Goal: Task Accomplishment & Management: Manage account settings

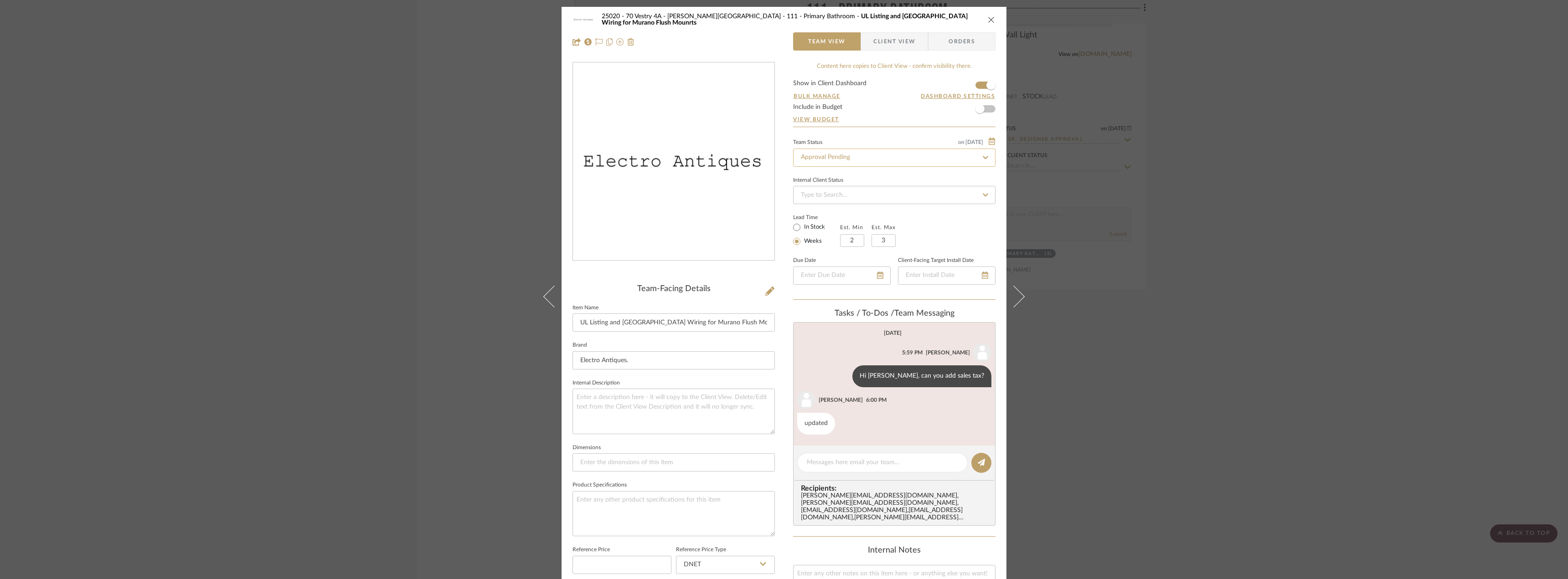
click at [845, 159] on input "Approval Pending" at bounding box center [894, 158] width 202 height 18
type input "need"
click at [883, 249] on span "Need to Order - Client Payment Received" at bounding box center [857, 251] width 116 height 6
type input "[DATE]"
type input "Need to Order - Client Payment Received"
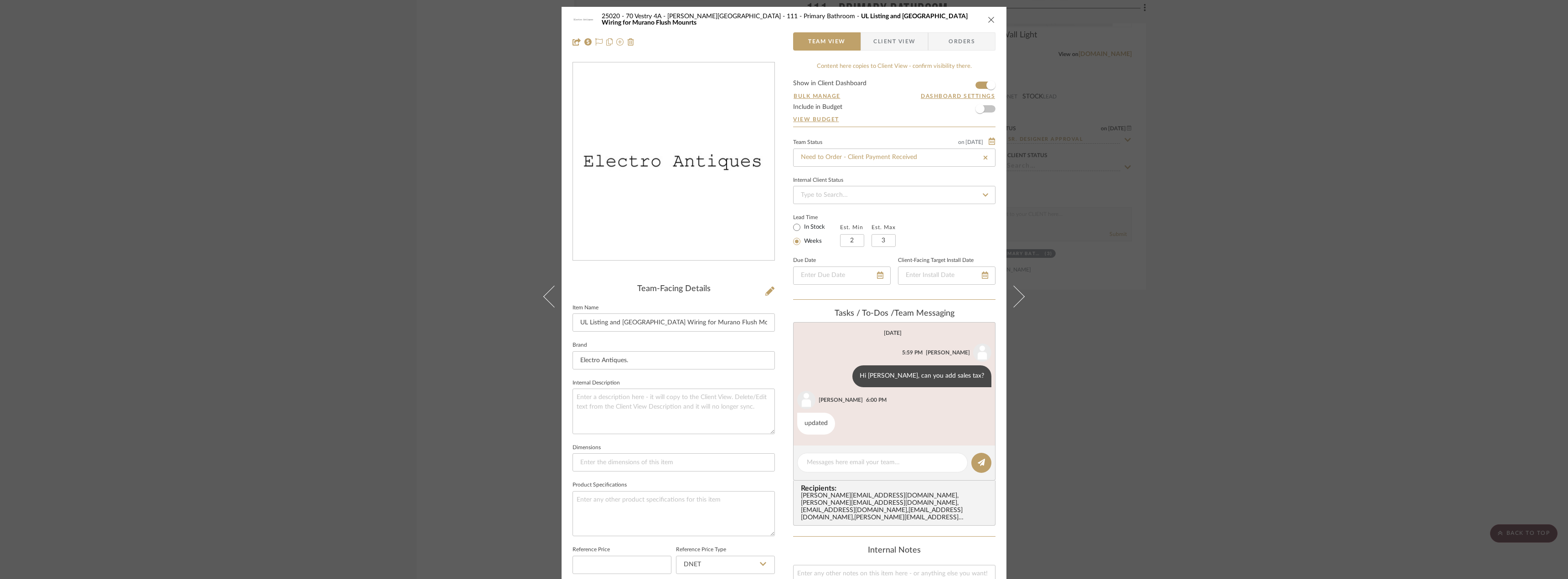
click at [1267, 127] on div "25020 - 70 Vestry 4A - [PERSON_NAME][GEOGRAPHIC_DATA] 111 - Primary Bathroom UL…" at bounding box center [784, 290] width 1568 height 579
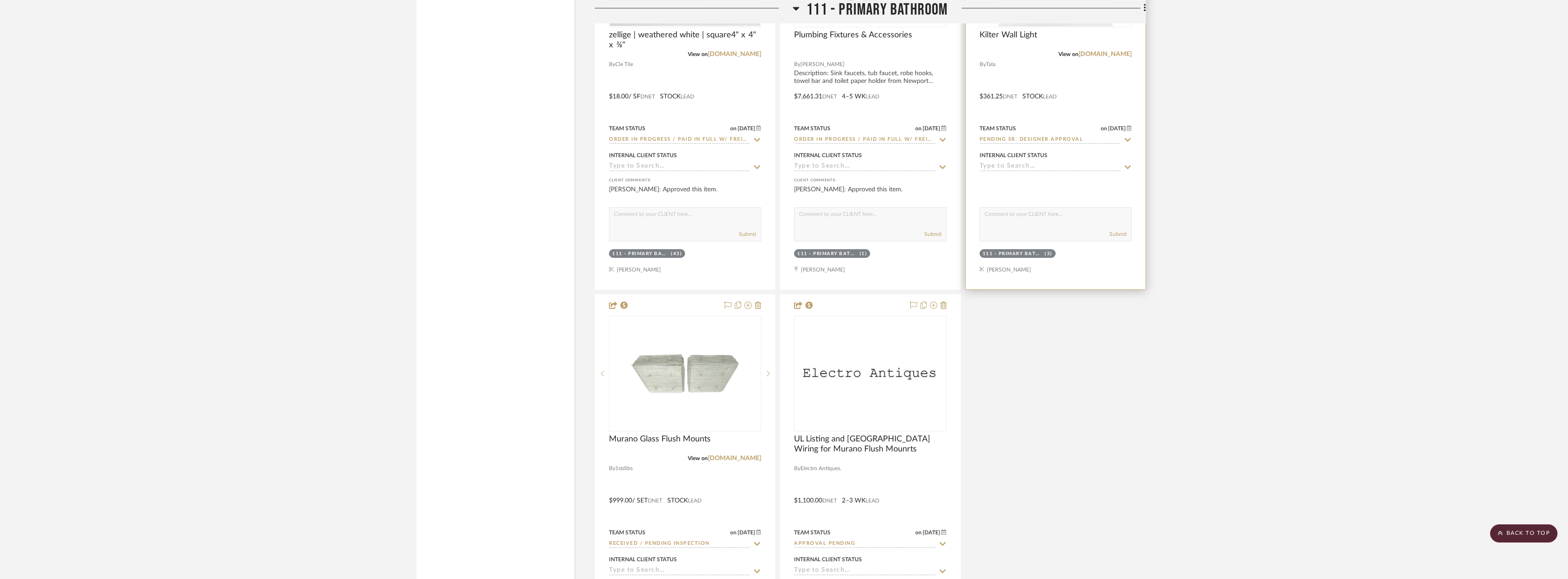
type input "[DATE]"
type input "Need to Order - Client Payment Received"
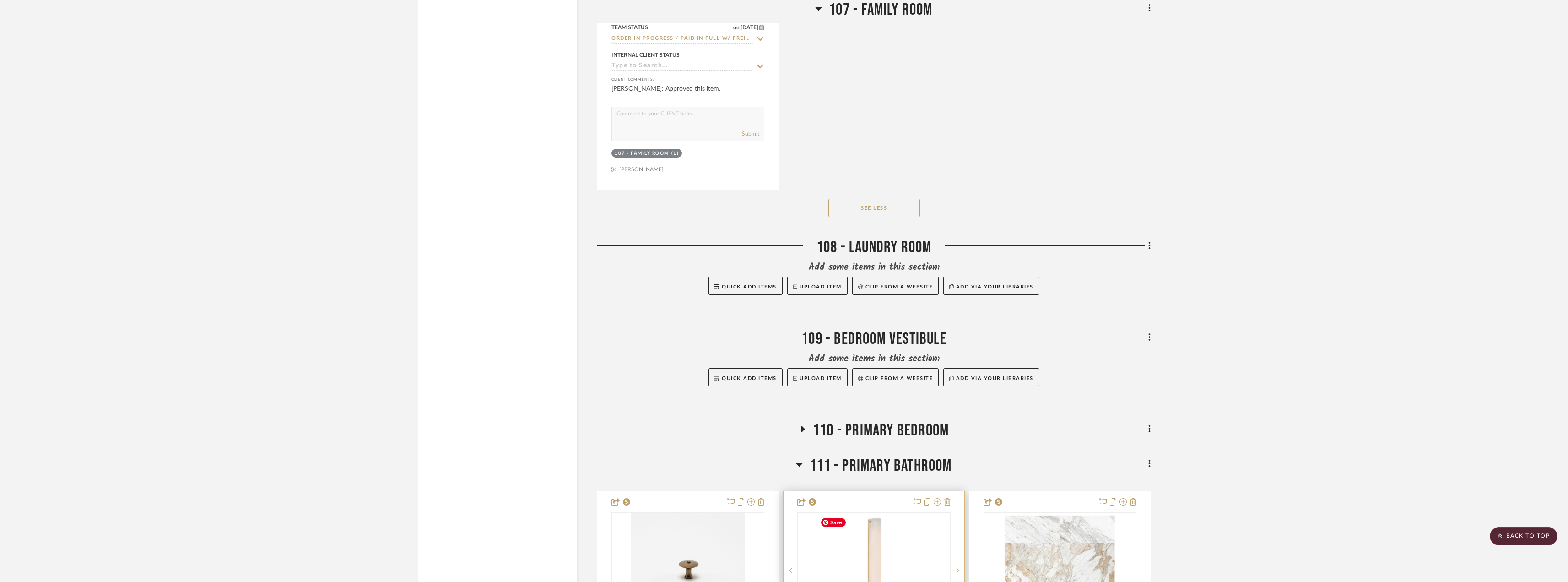
scroll to position [11685, 0]
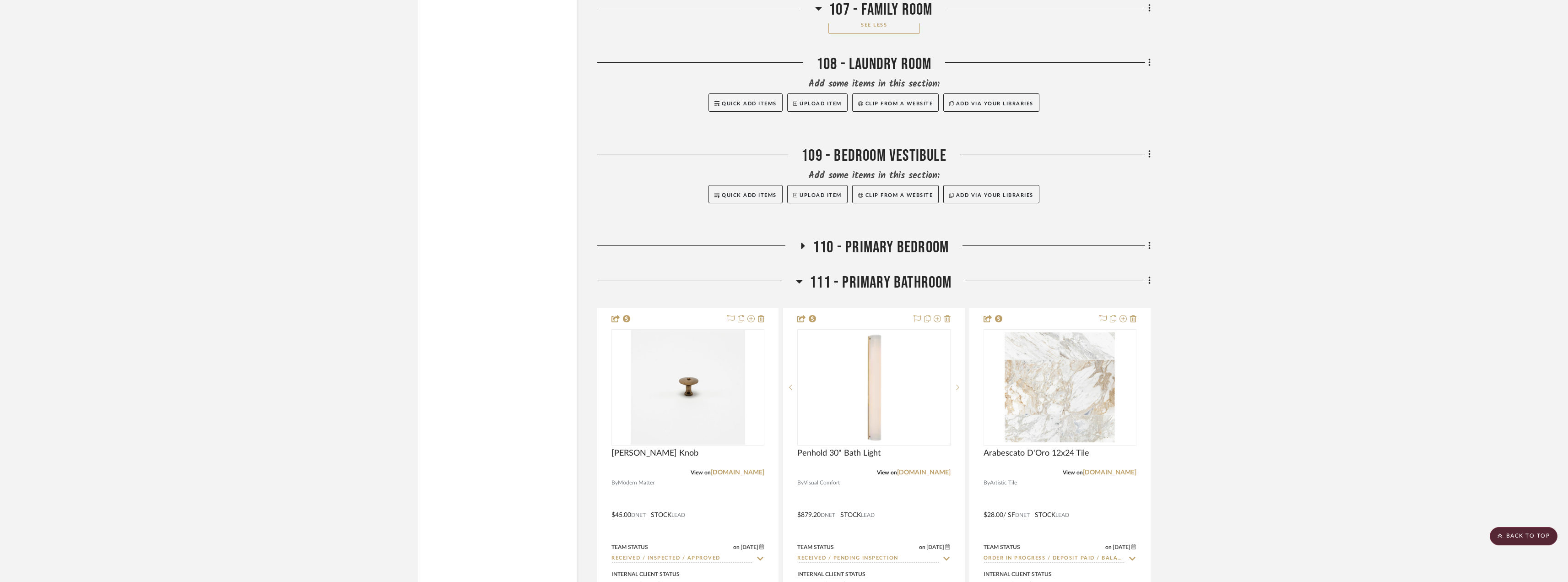
click at [813, 241] on span "110 - Primary Bedroom" at bounding box center [881, 248] width 136 height 20
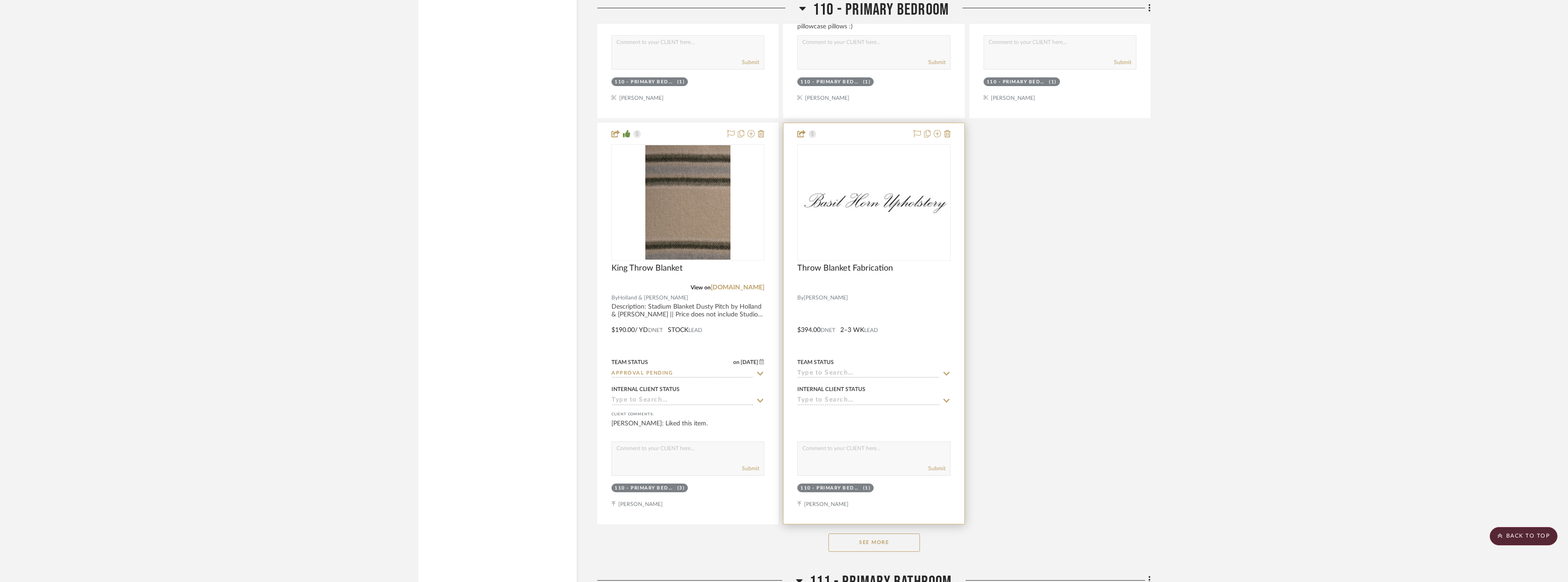
scroll to position [12784, 0]
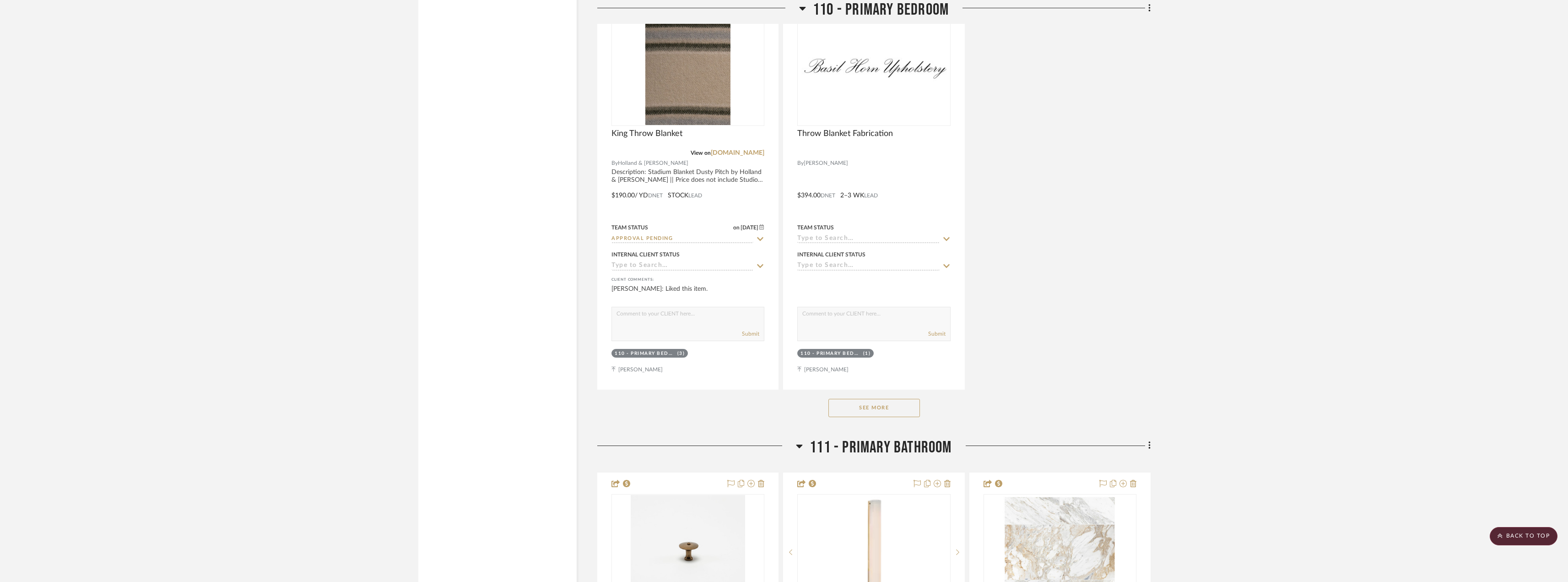
click at [885, 407] on button "See More" at bounding box center [874, 408] width 92 height 18
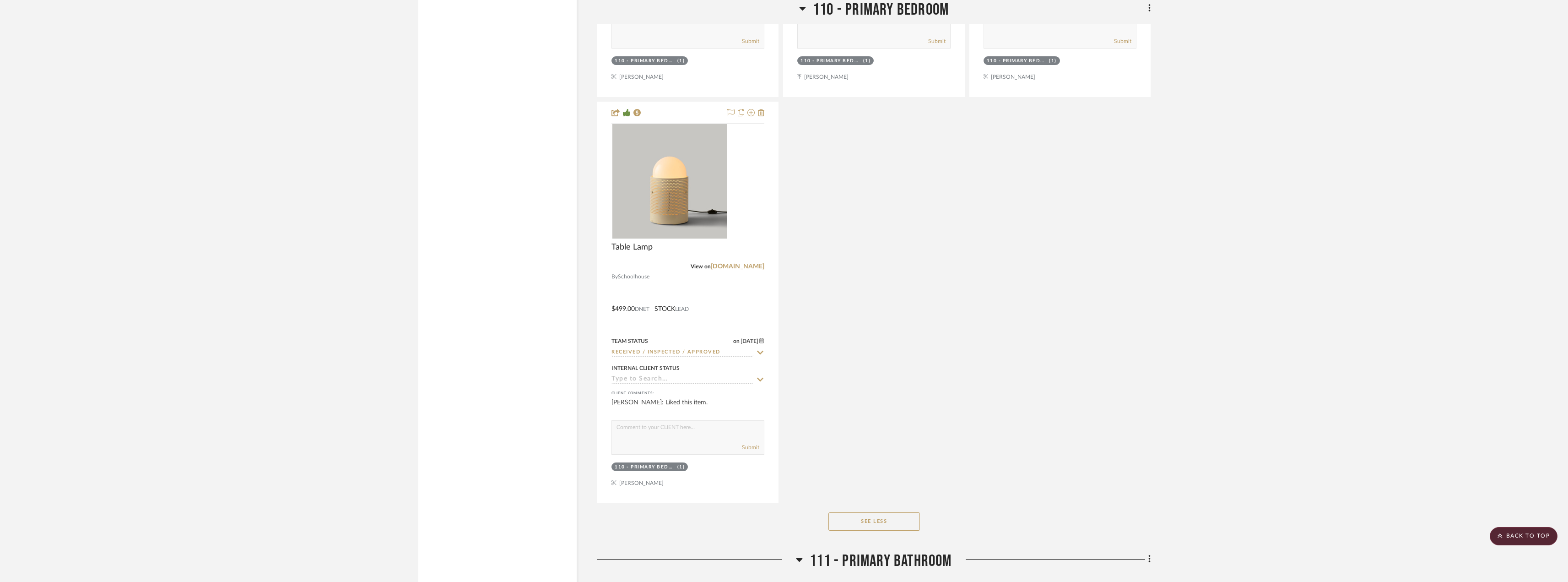
scroll to position [14019, 0]
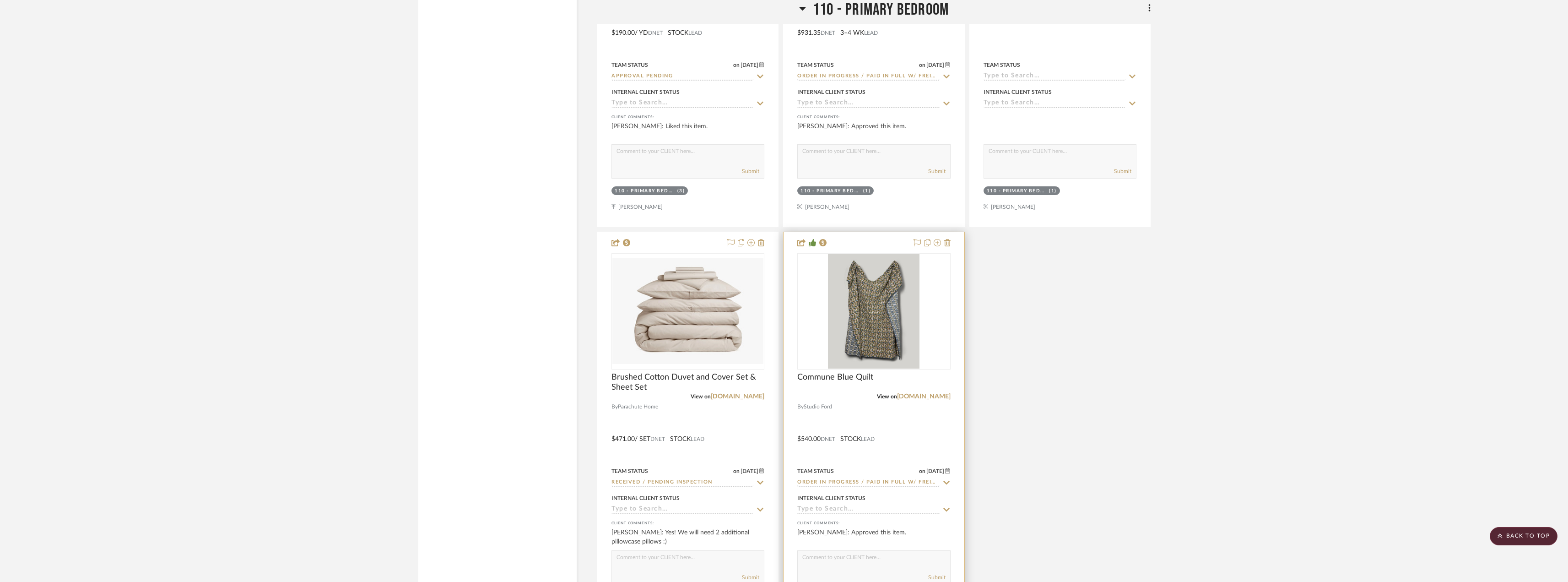
scroll to position [6180, 0]
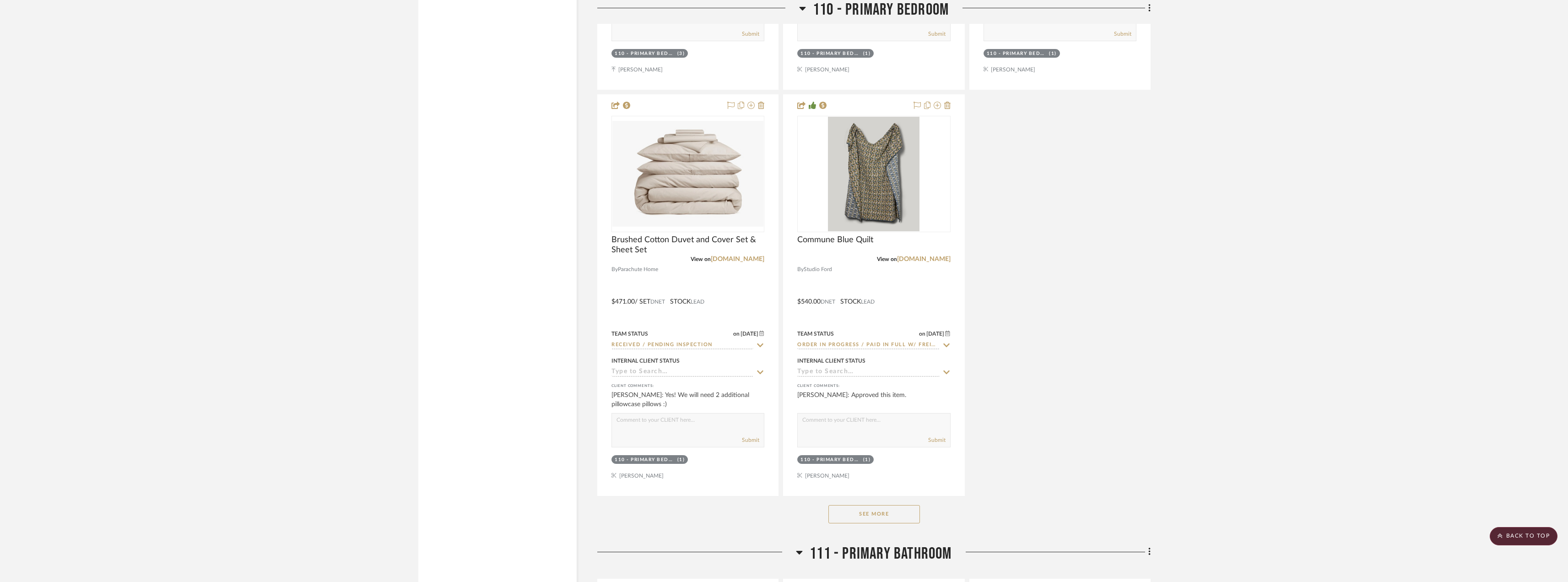
click at [858, 520] on button "See More" at bounding box center [874, 514] width 92 height 18
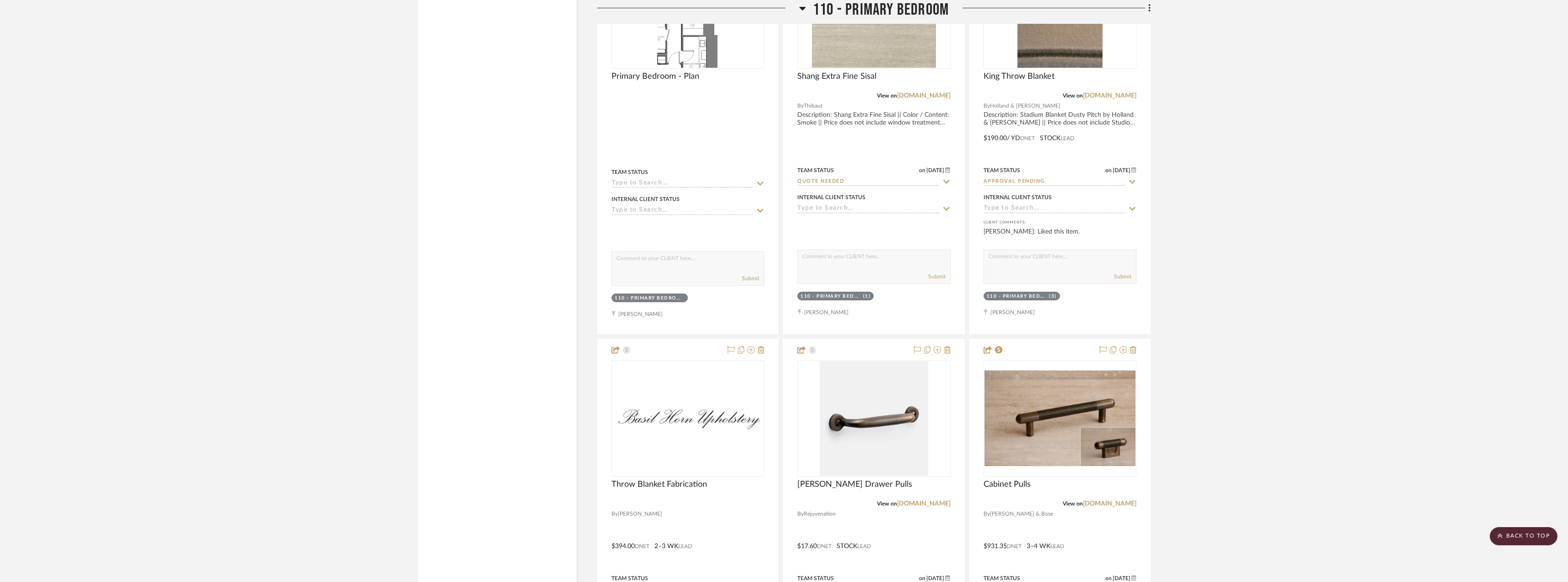
scroll to position [5356, 0]
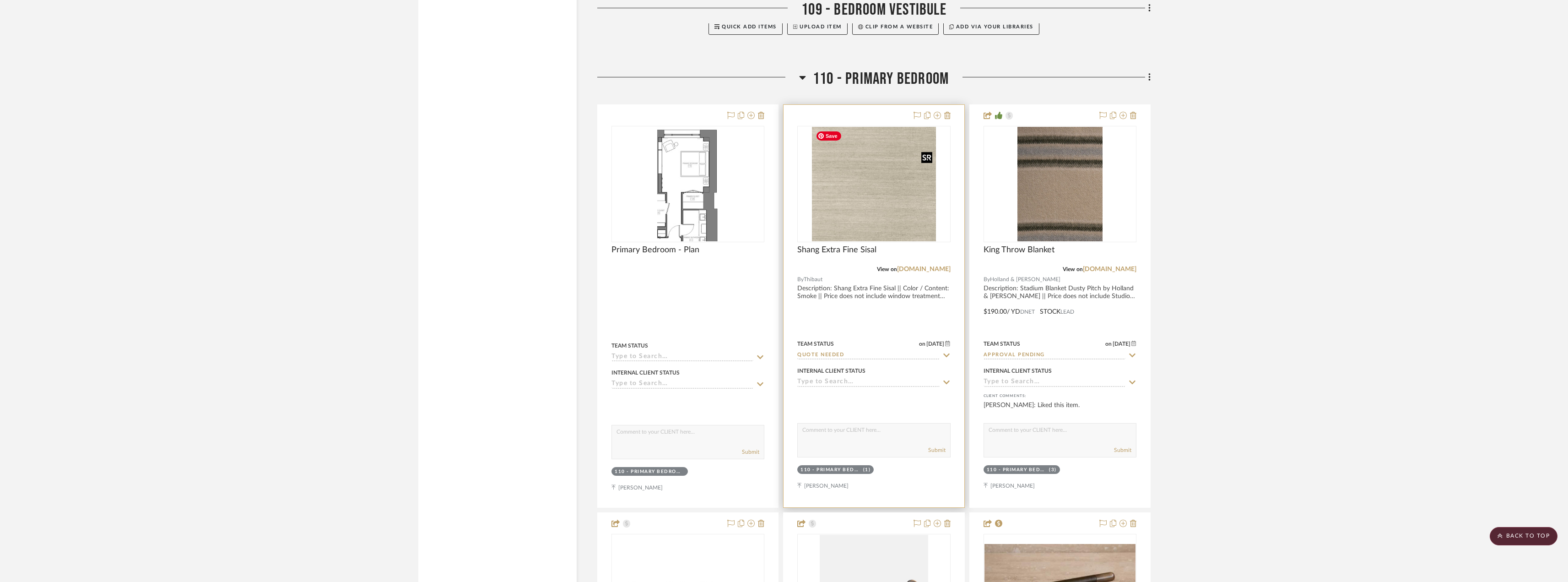
click at [898, 196] on img "0" at bounding box center [874, 183] width 125 height 114
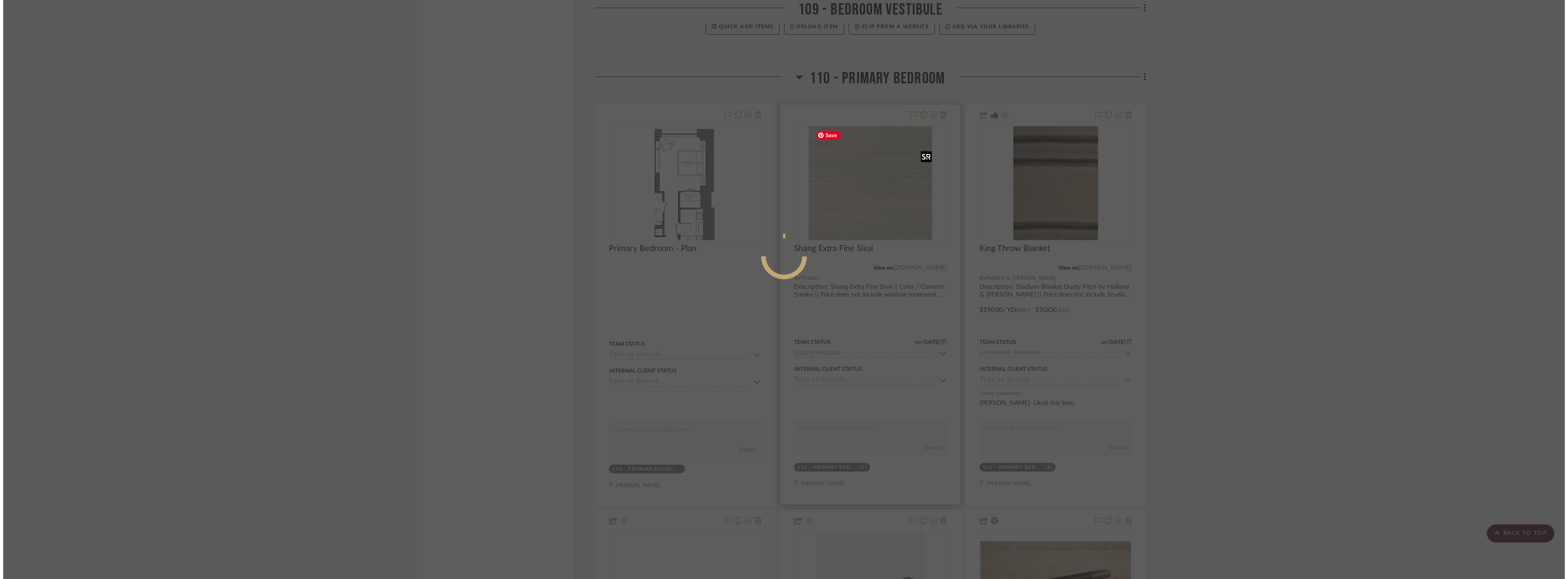
scroll to position [0, 0]
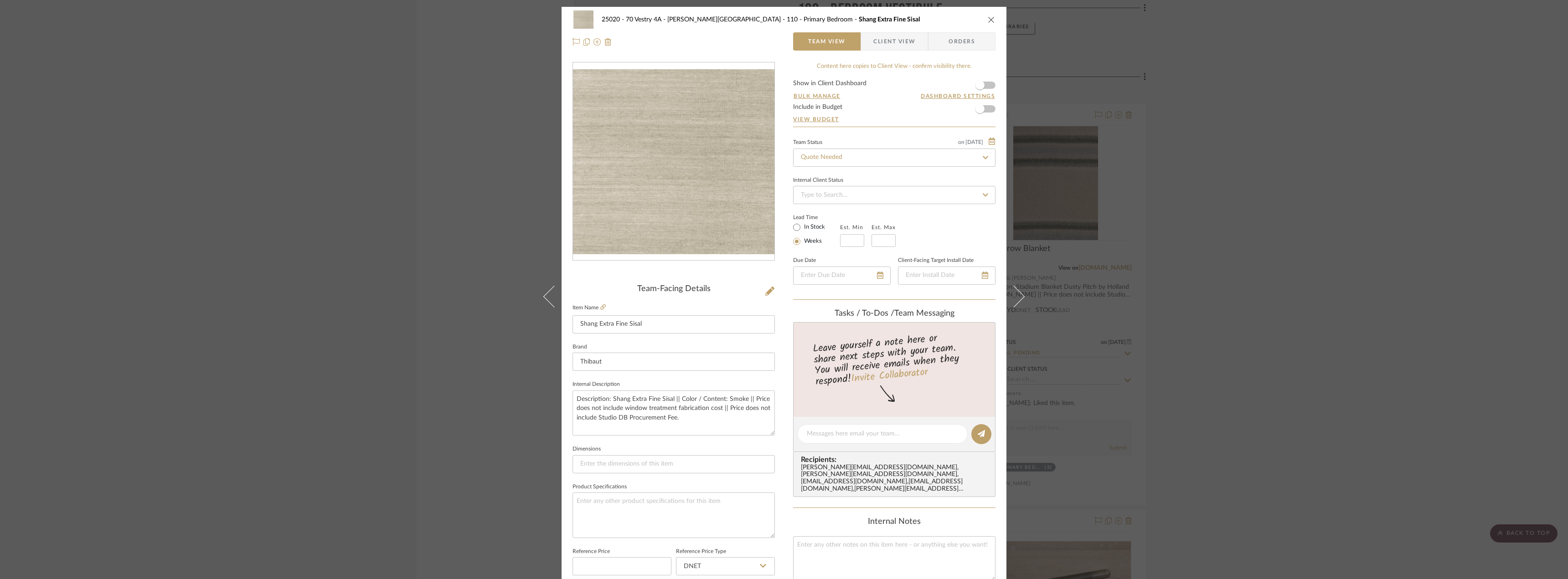
click at [877, 43] on span "Client View" at bounding box center [894, 41] width 42 height 18
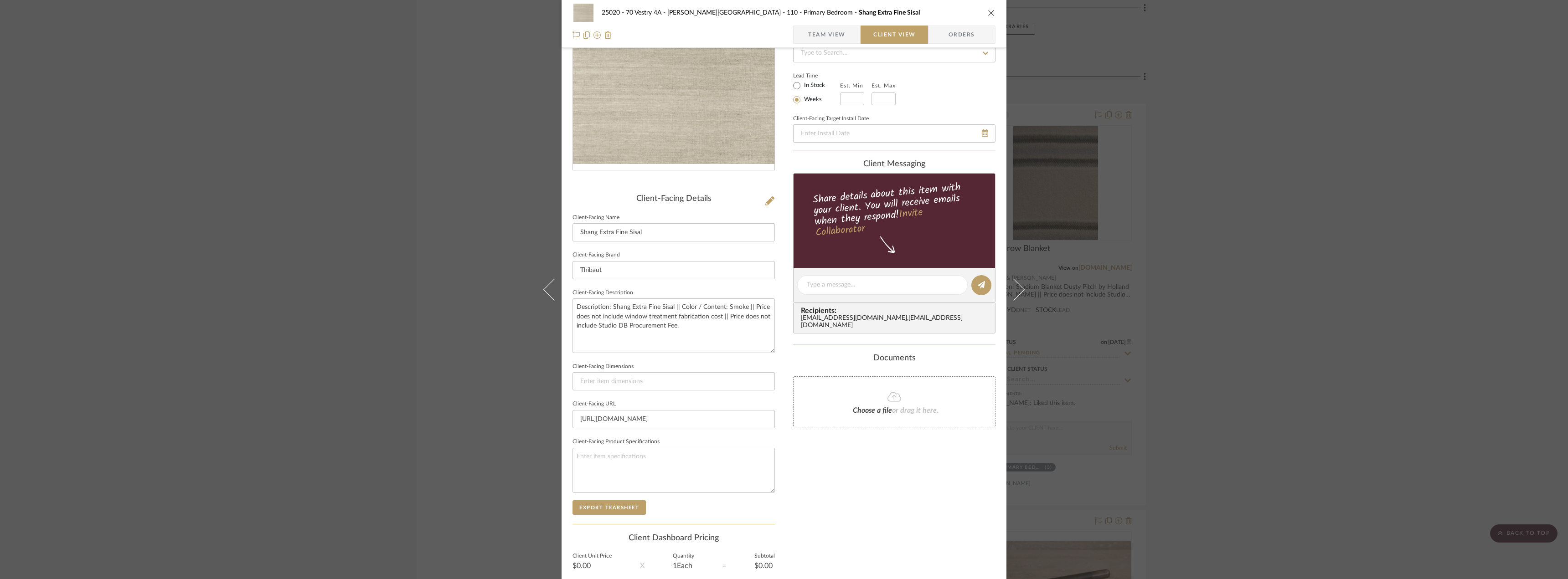
scroll to position [91, 0]
click at [837, 34] on span "Team View" at bounding box center [827, 35] width 37 height 18
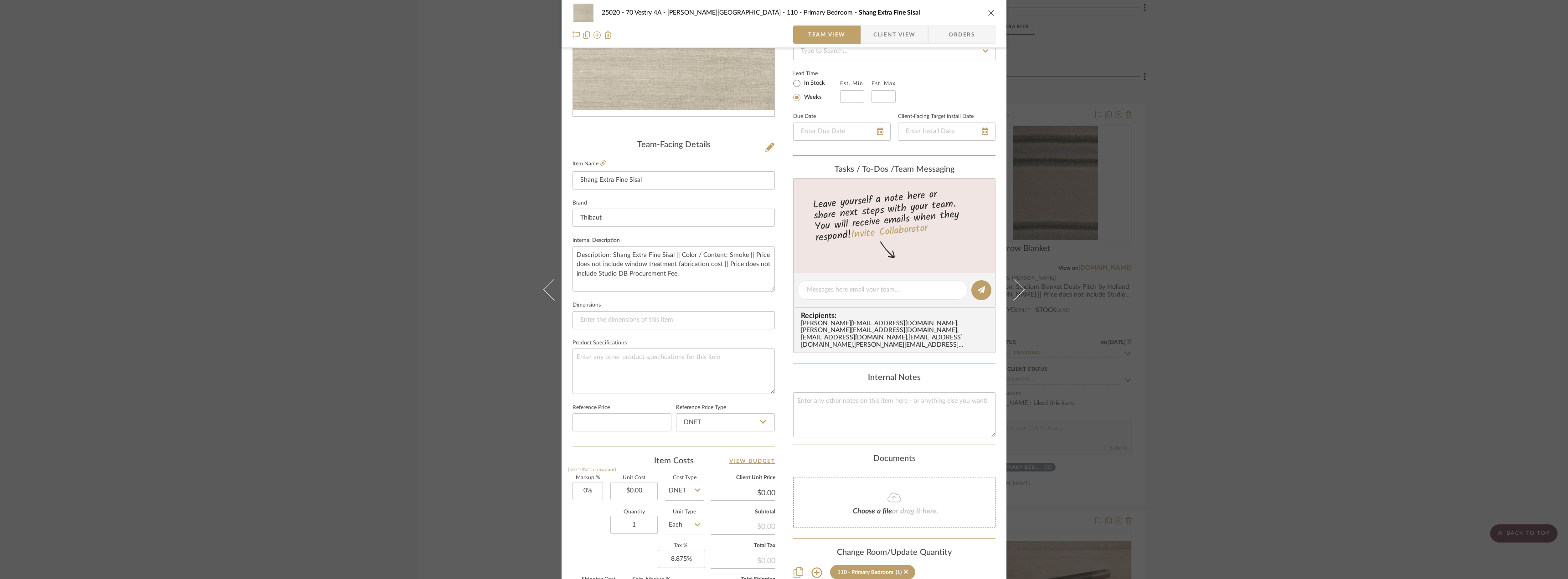
scroll to position [269, 0]
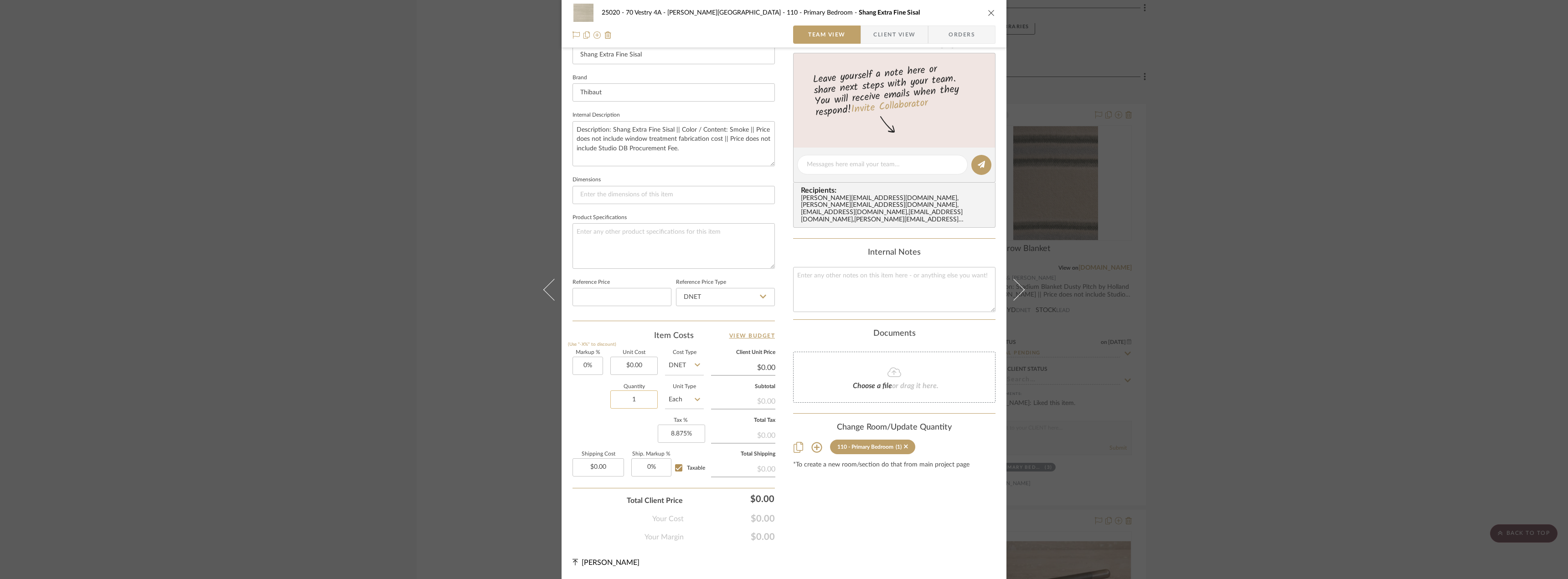
click at [638, 394] on input "1" at bounding box center [634, 400] width 47 height 18
click at [688, 398] on input "Each" at bounding box center [685, 400] width 39 height 18
click at [701, 555] on div "Roll" at bounding box center [718, 562] width 113 height 23
type input "Roll"
click at [861, 549] on div "25020 - 70 Vestry 4A - Grant-Stanleigh 110 - Primary Bedroom Shang Extra Fine S…" at bounding box center [784, 158] width 445 height 841
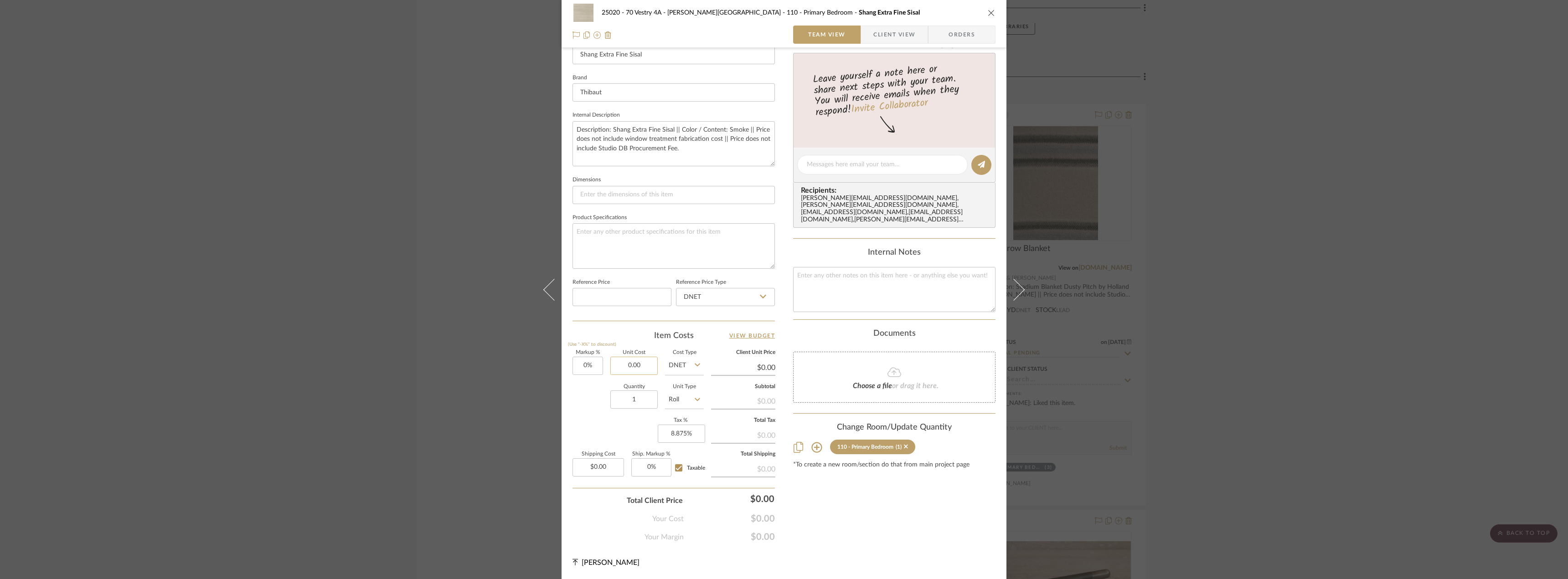
click at [628, 367] on input "0.00" at bounding box center [634, 366] width 47 height 18
type input "$256.80"
click at [865, 545] on div "25020 - 70 Vestry 4A - Grant-Stanleigh 110 - Primary Bedroom Shang Extra Fine S…" at bounding box center [784, 158] width 445 height 841
type input "$256.80"
click at [861, 529] on div "Content here copies to Client View - confirm visibility there. Show in Client D…" at bounding box center [894, 167] width 202 height 750
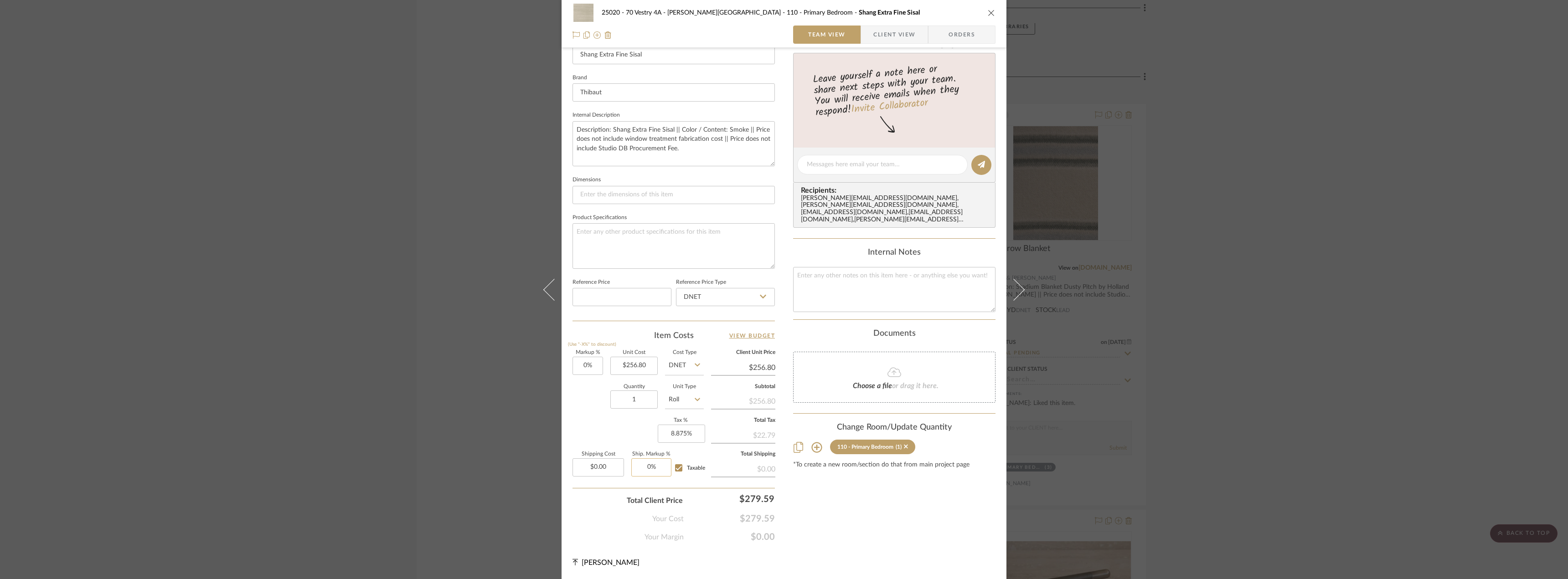
type input "0"
click at [643, 465] on input "0" at bounding box center [651, 467] width 40 height 18
type input "0.00"
type input "0%"
click at [601, 469] on input "0.00" at bounding box center [598, 467] width 52 height 18
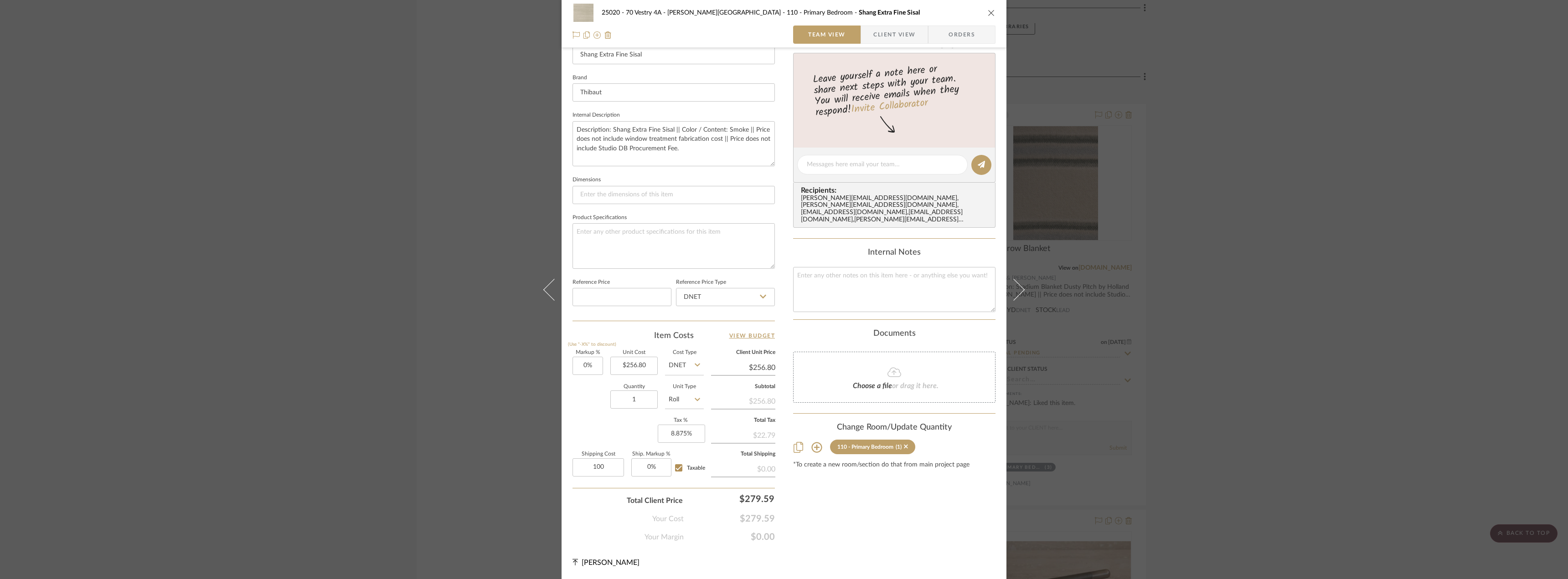
type input "$100.00"
click at [900, 530] on div "Content here copies to Client View - confirm visibility there. Show in Client D…" at bounding box center [894, 167] width 202 height 750
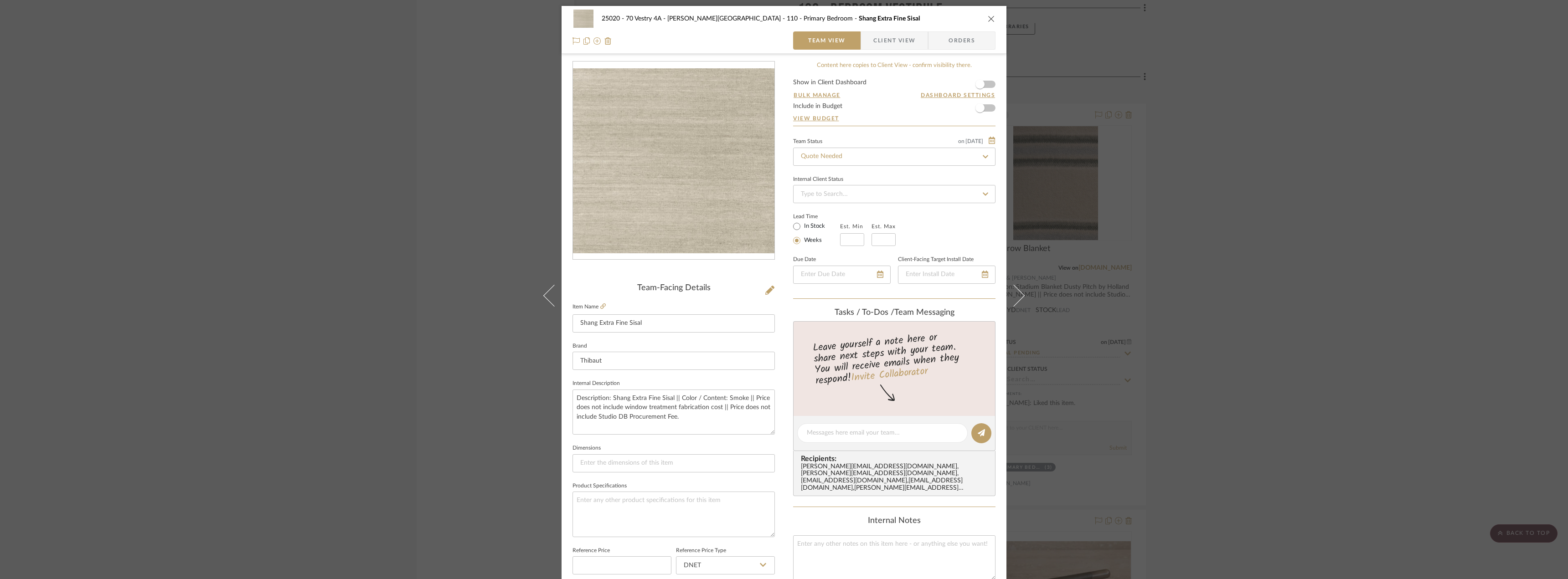
scroll to position [0, 0]
click at [866, 157] on input "Quote Needed" at bounding box center [894, 158] width 202 height 18
type input "appr"
click at [844, 231] on div "Approval Pending" at bounding box center [891, 228] width 201 height 23
type input "[DATE]"
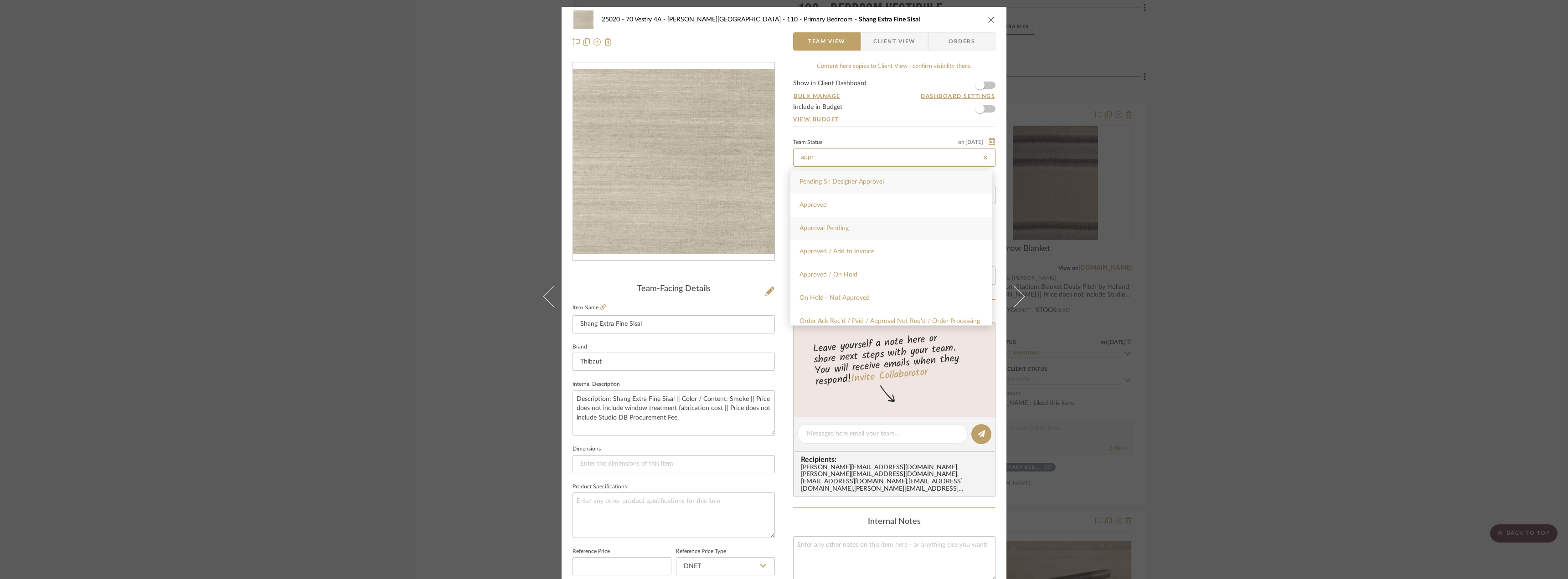
type input "Approval Pending"
type input "[DATE]"
type input "Approval Pending"
click at [709, 421] on textarea "Description: Shang Extra Fine Sisal || Color / Content: Smoke || Price does not…" at bounding box center [674, 413] width 202 height 45
click at [725, 407] on textarea "Description: Shang Extra Fine Sisal || Color / Content: Smoke || Price does not…" at bounding box center [674, 413] width 202 height 45
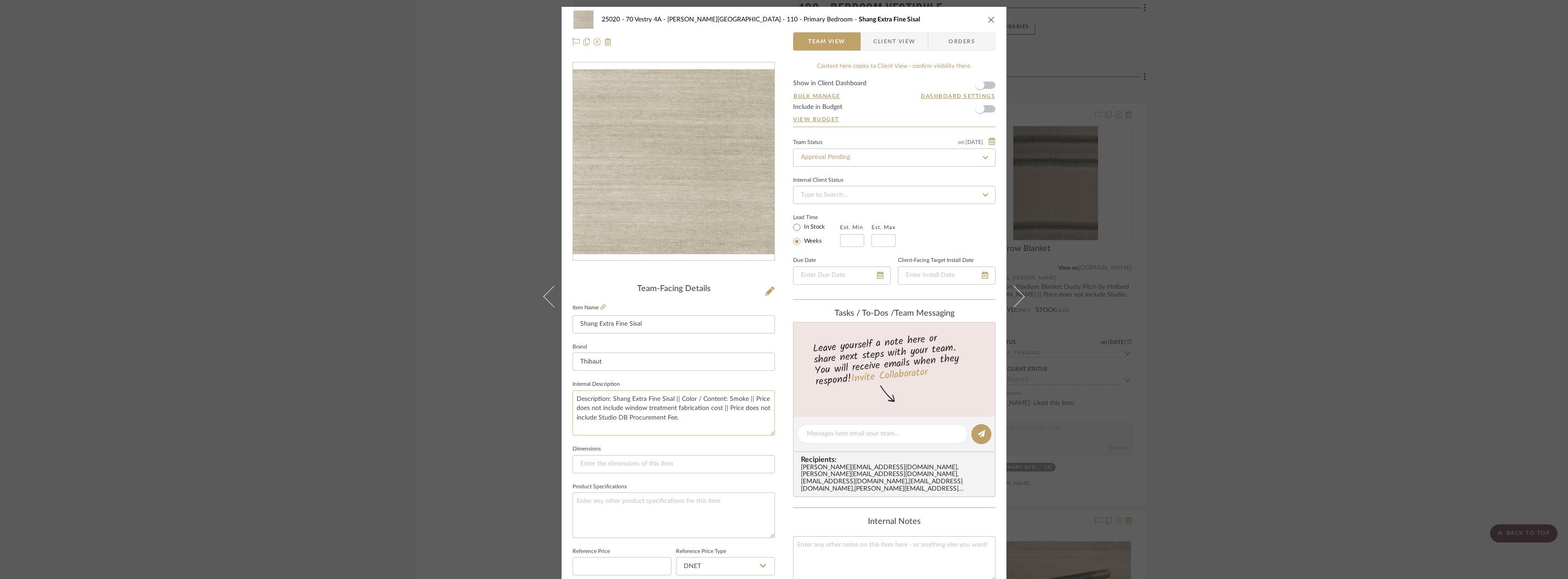
drag, startPoint x: 723, startPoint y: 408, endPoint x: 749, endPoint y: 401, distance: 26.9
click at [749, 401] on textarea "Description: Shang Extra Fine Sisal || Color / Content: Smoke || Price does not…" at bounding box center [674, 413] width 202 height 45
click at [738, 411] on textarea "Description: Shang Extra Fine Sisal || Color / Content: Smoke || Price does not…" at bounding box center [674, 413] width 202 height 45
drag, startPoint x: 718, startPoint y: 407, endPoint x: 747, endPoint y: 398, distance: 30.4
click at [747, 398] on textarea "Description: Shang Extra Fine Sisal || Color / Content: Smoke || Price does not…" at bounding box center [674, 413] width 202 height 45
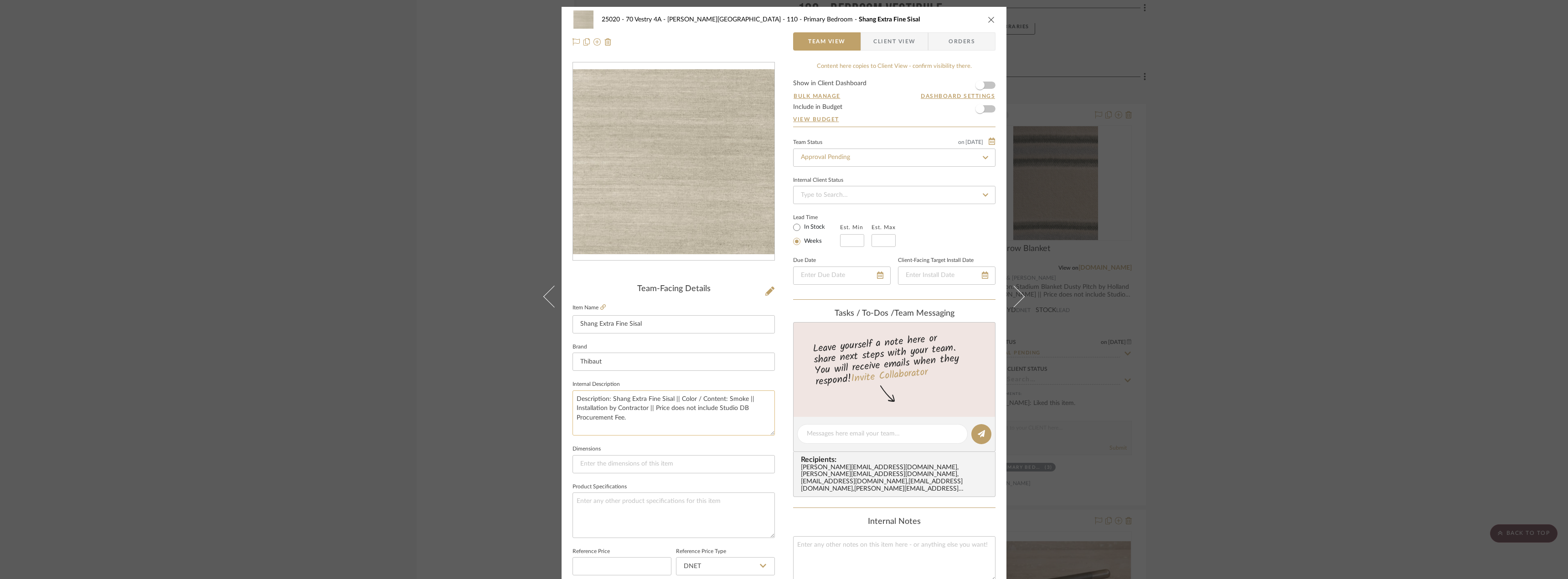
click at [699, 417] on textarea "Description: Shang Extra Fine Sisal || Color / Content: Smoke || Installation b…" at bounding box center [674, 413] width 202 height 45
click at [651, 407] on textarea "Description: Shang Extra Fine Sisal || Color / Content: Smoke || Installation b…" at bounding box center [674, 413] width 202 height 45
type textarea "Description: Shang Extra Fine Sisal || Color / Content: Smoke || Installation b…"
click at [658, 437] on sr-form-field "Internal Description Description: Shang Extra Fine Sisal || Color / Content: Sm…" at bounding box center [674, 411] width 202 height 64
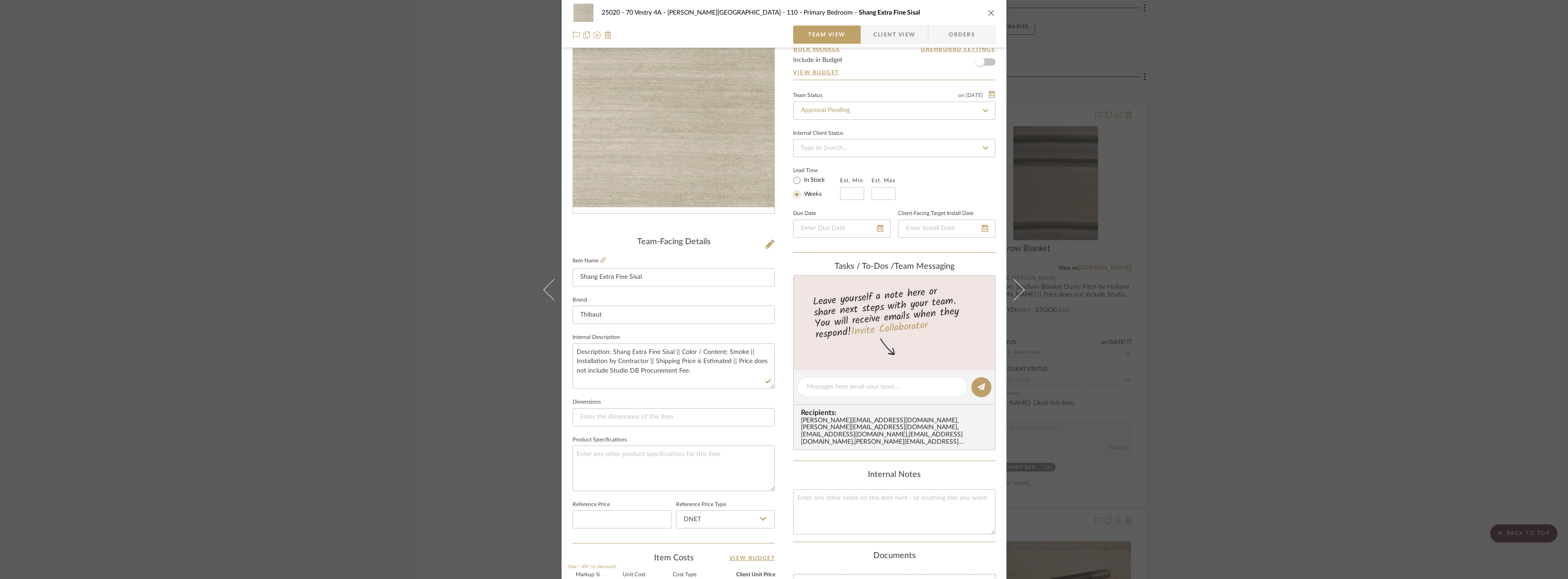
scroll to position [137, 0]
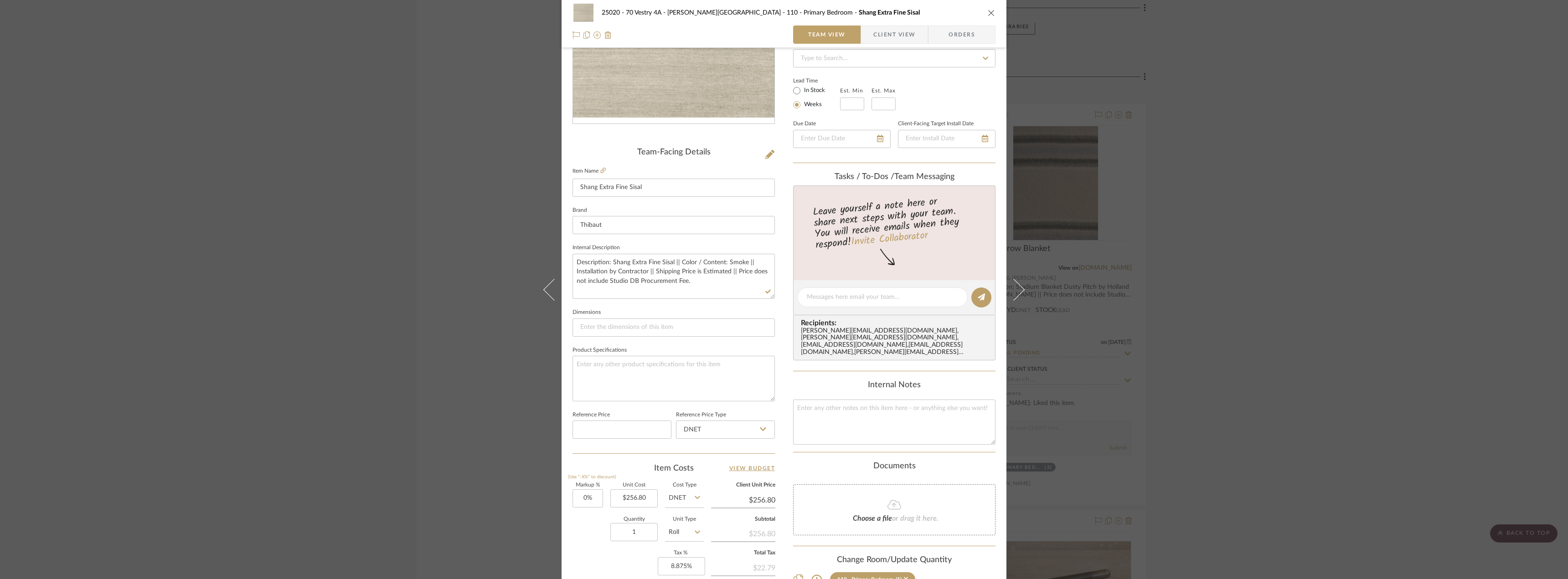
click at [805, 92] on label "In Stock" at bounding box center [813, 90] width 23 height 8
click at [802, 92] on input "In Stock" at bounding box center [797, 91] width 11 height 11
radio input "true"
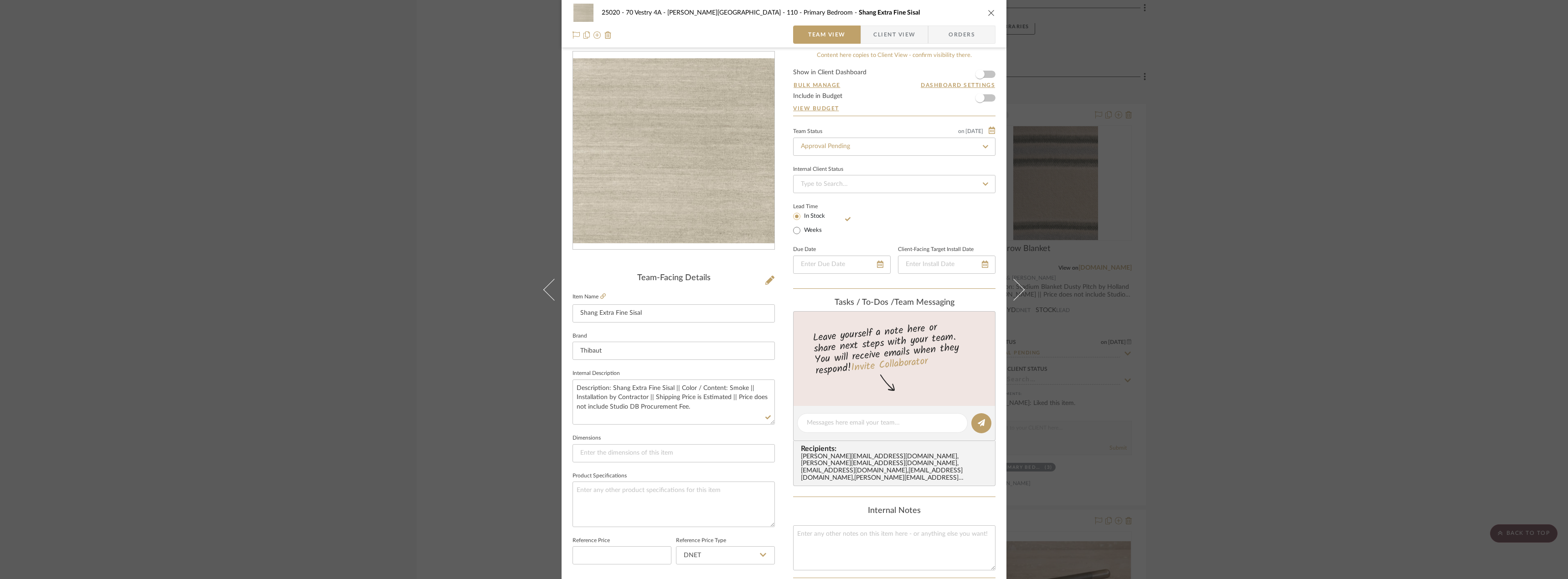
scroll to position [0, 0]
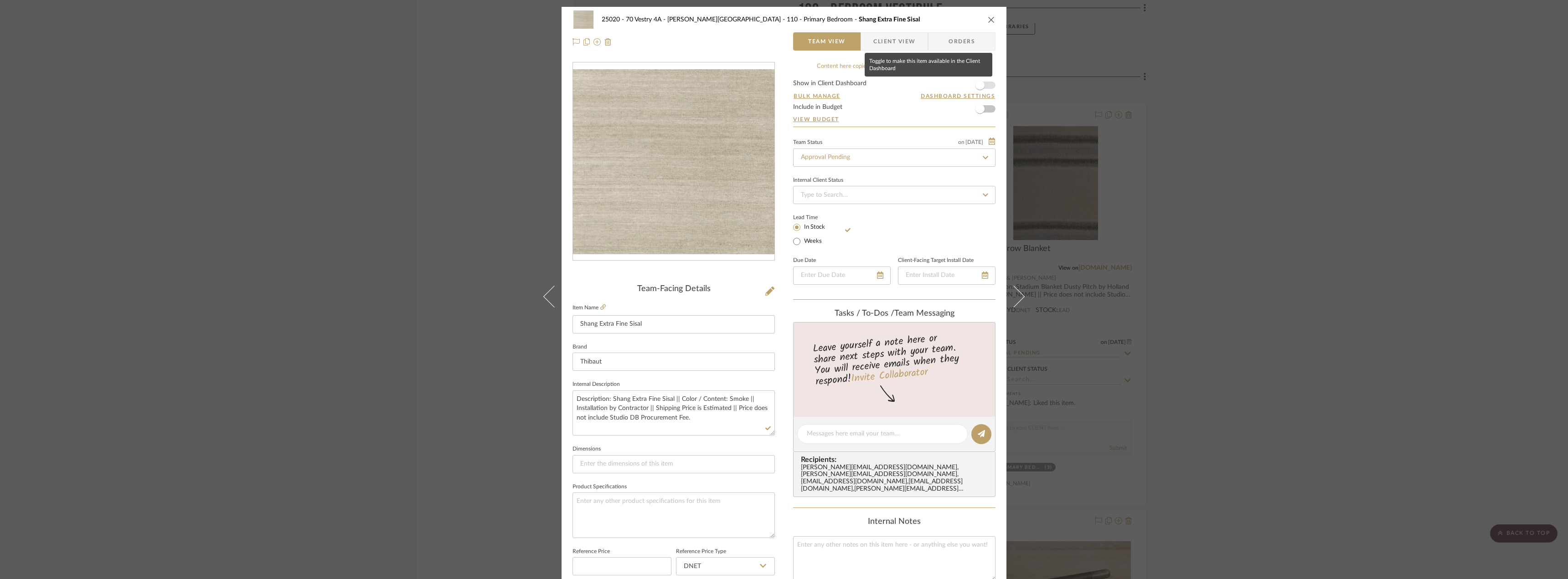
click at [982, 83] on span "button" at bounding box center [980, 85] width 20 height 20
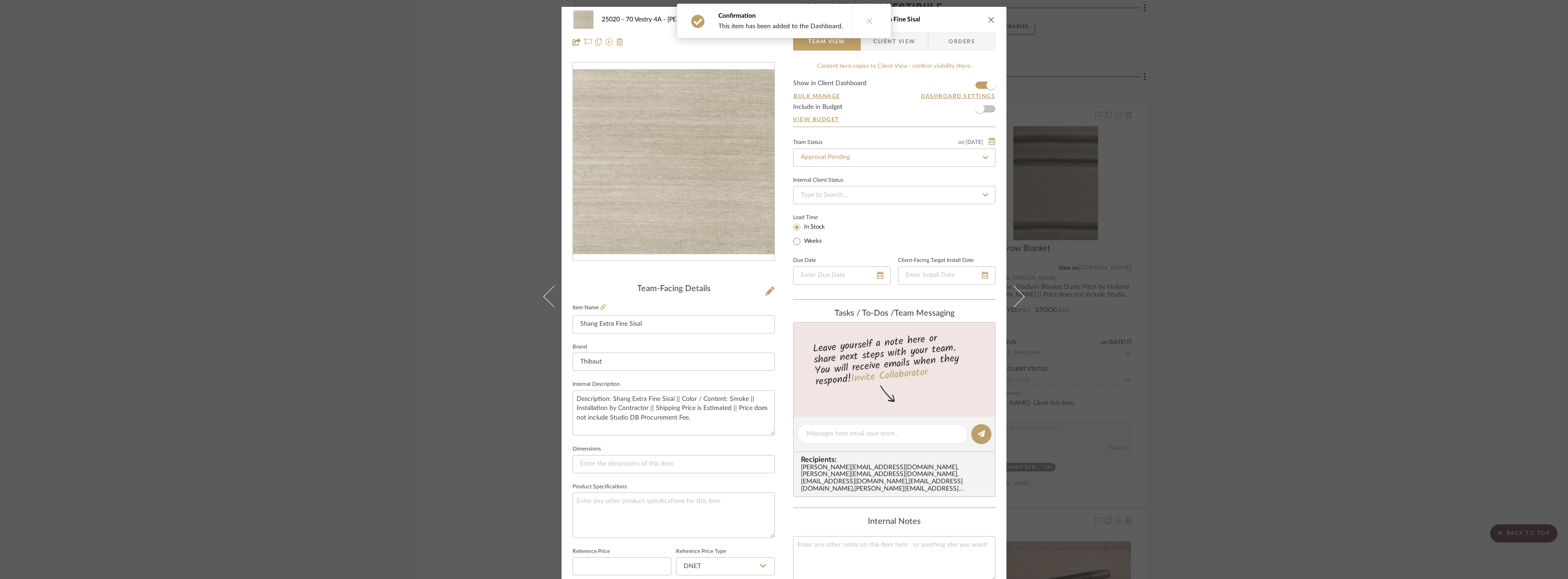
click at [909, 46] on span "Client View" at bounding box center [894, 41] width 42 height 18
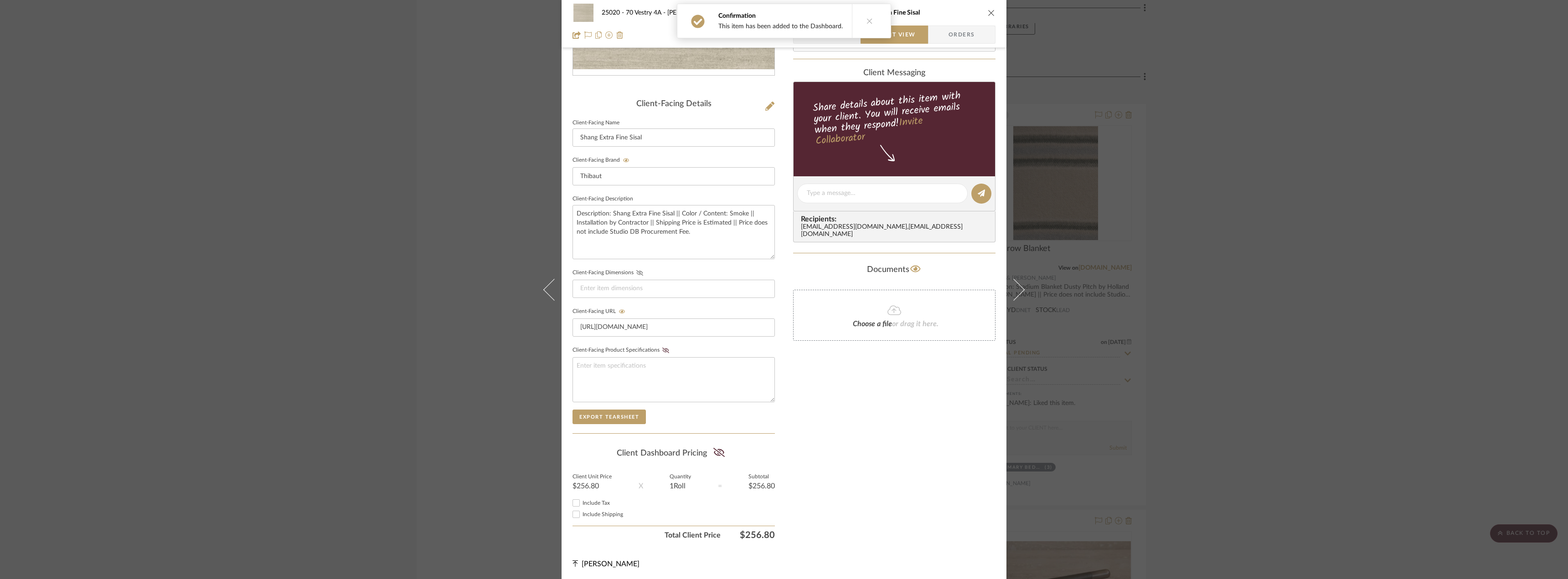
scroll to position [186, 0]
click at [716, 449] on icon at bounding box center [718, 451] width 12 height 9
click at [599, 504] on label "Include Tax" at bounding box center [679, 501] width 192 height 7
click at [582, 504] on input "Include Tax" at bounding box center [576, 501] width 11 height 11
checkbox input "true"
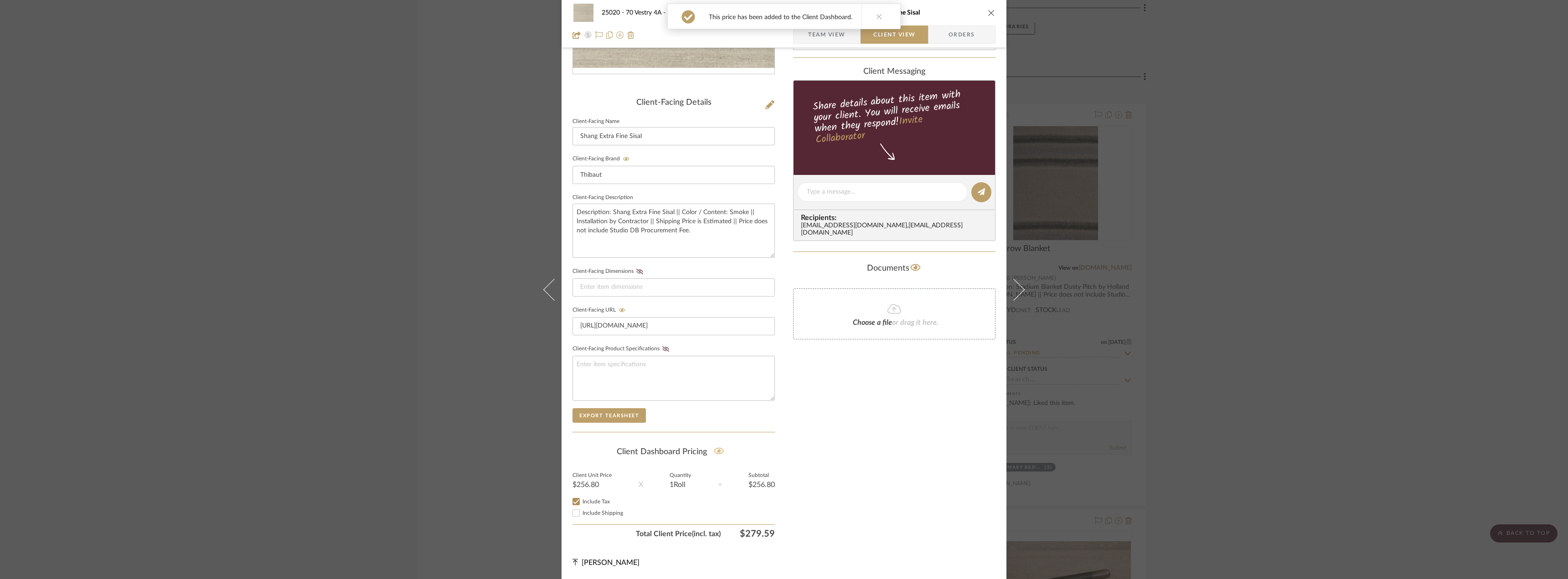
click at [597, 510] on span "Include Shipping" at bounding box center [603, 513] width 41 height 5
click at [582, 510] on input "Include Shipping" at bounding box center [576, 513] width 11 height 11
checkbox input "true"
click at [814, 485] on div "Only content on this tab can share to Dashboard. Click eyeball icon to show or …" at bounding box center [894, 209] width 202 height 667
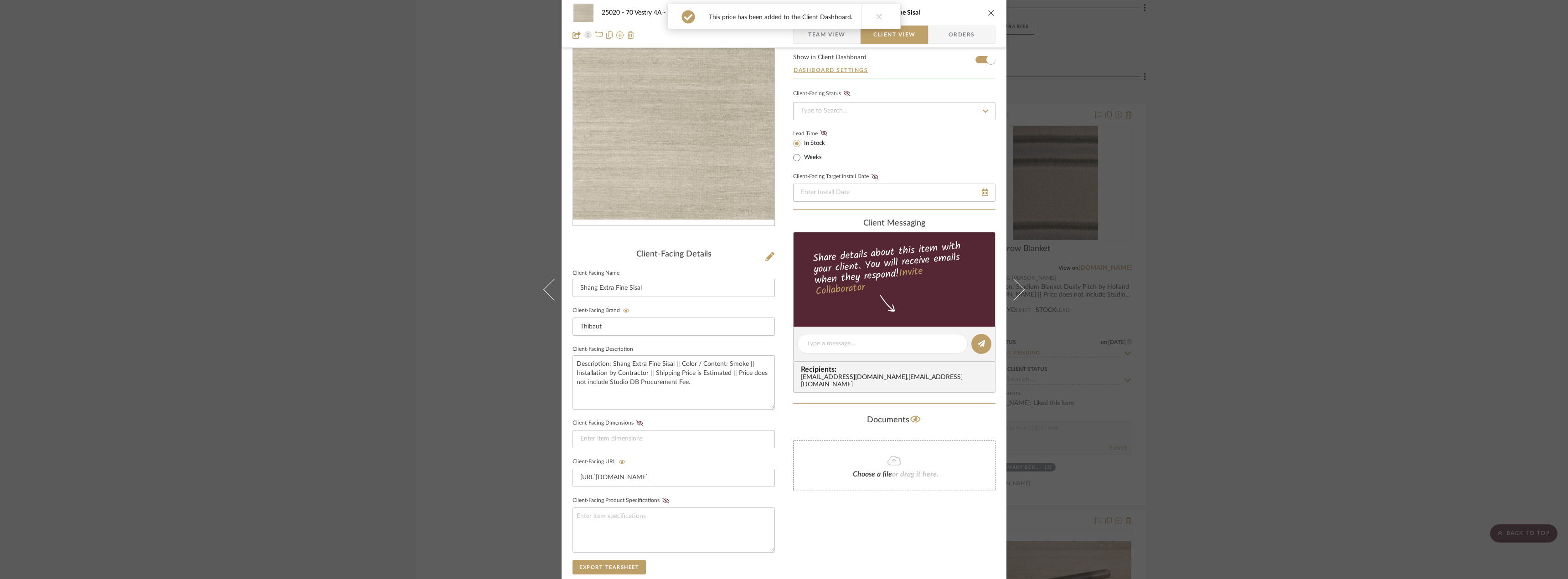
scroll to position [0, 0]
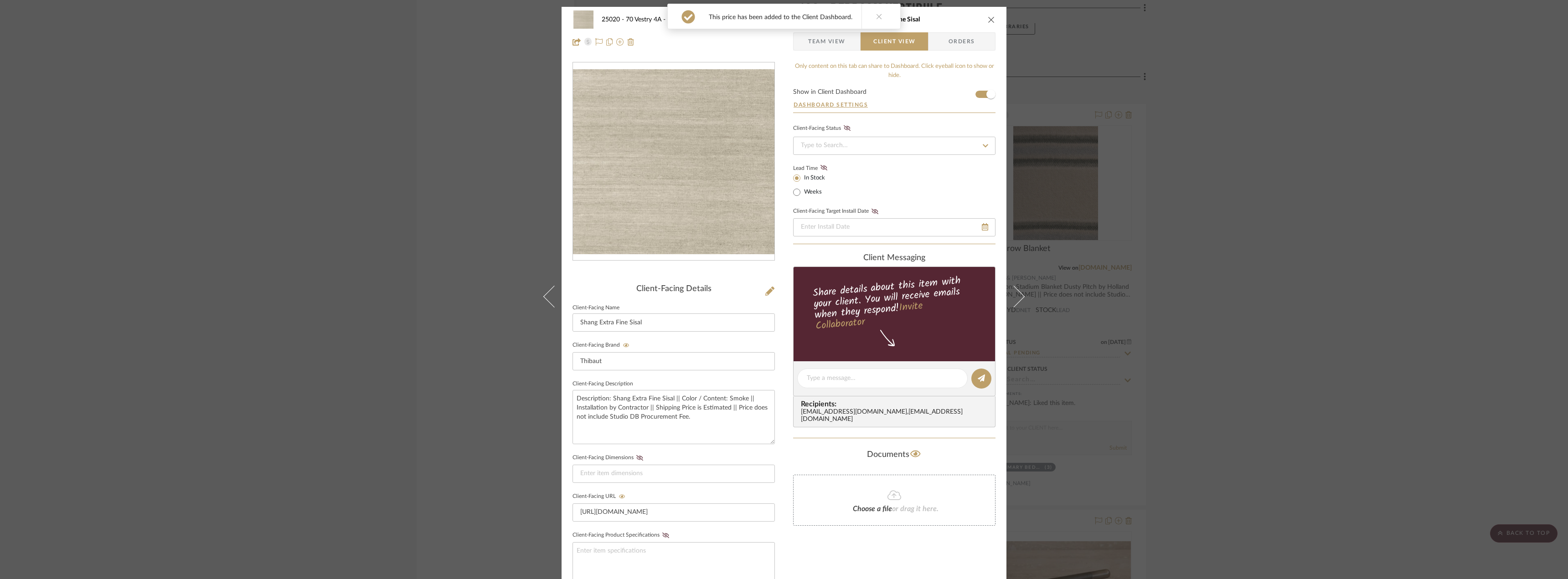
click at [883, 15] on button at bounding box center [879, 16] width 35 height 24
click at [831, 34] on span "Team View" at bounding box center [827, 41] width 37 height 18
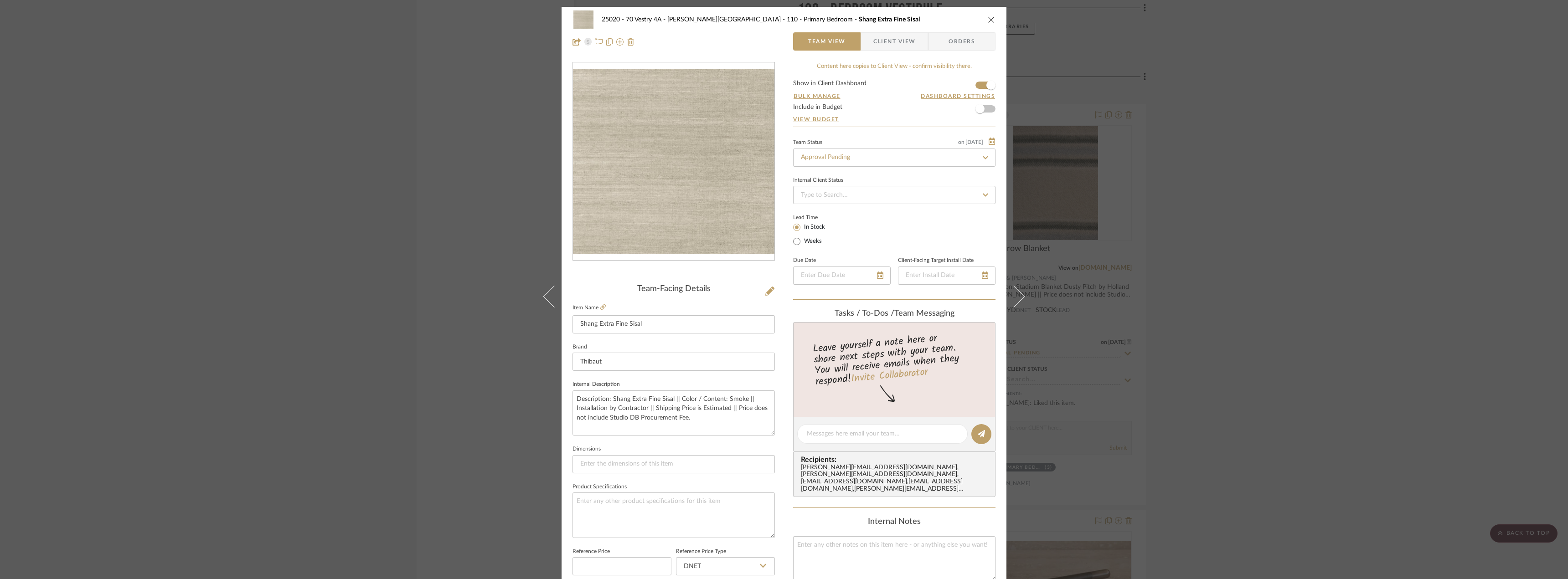
scroll to position [269, 0]
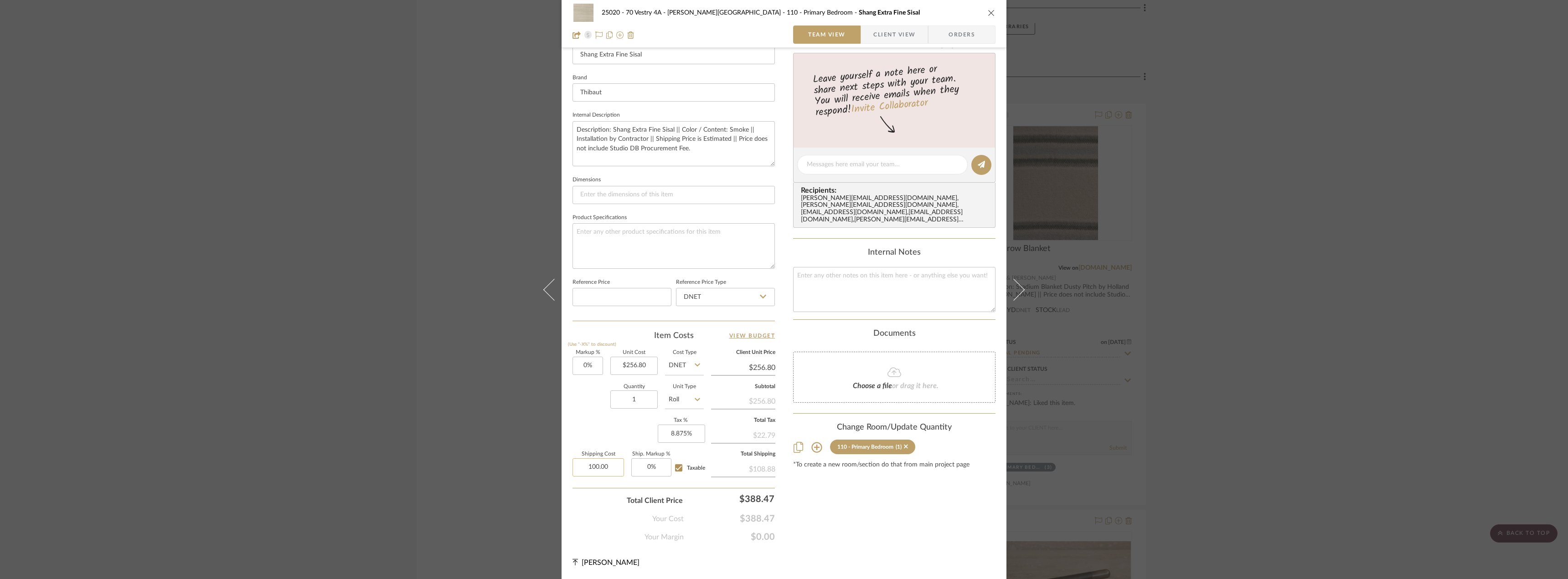
click at [592, 471] on input "100.00" at bounding box center [598, 467] width 52 height 18
type input "$60.00"
click at [836, 518] on div "Content here copies to Client View - confirm visibility there. Show in Client D…" at bounding box center [894, 167] width 202 height 750
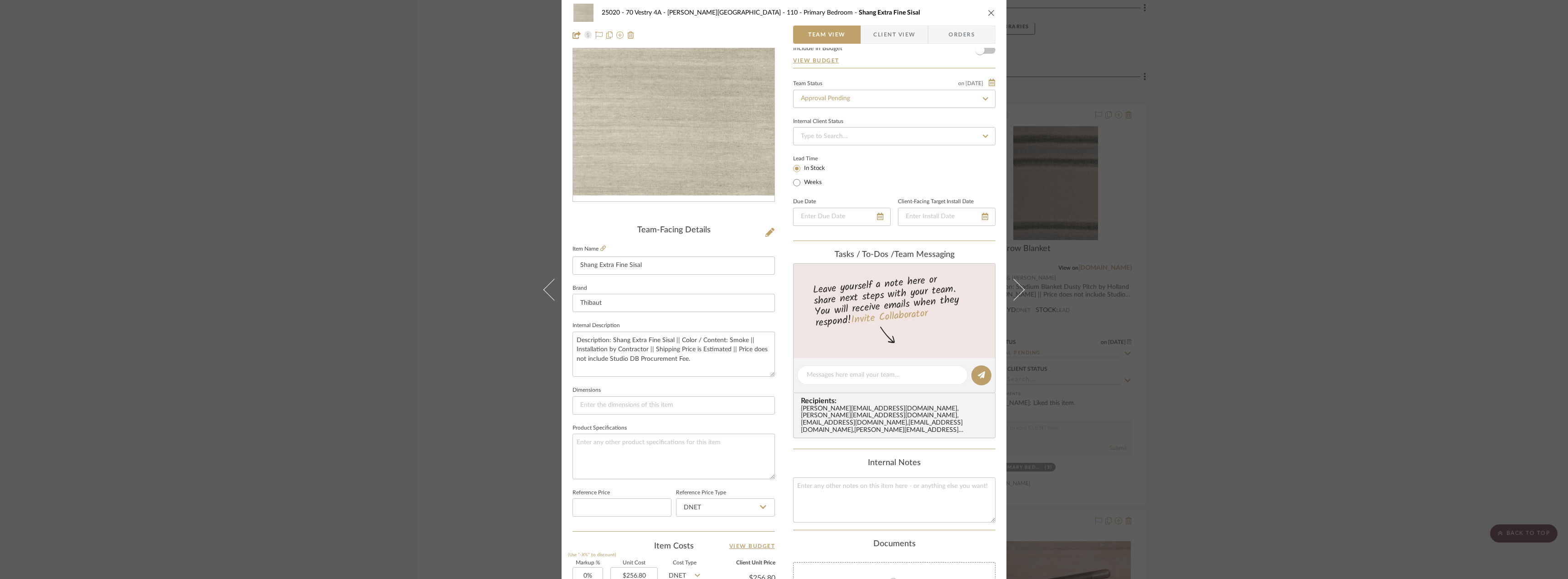
scroll to position [0, 0]
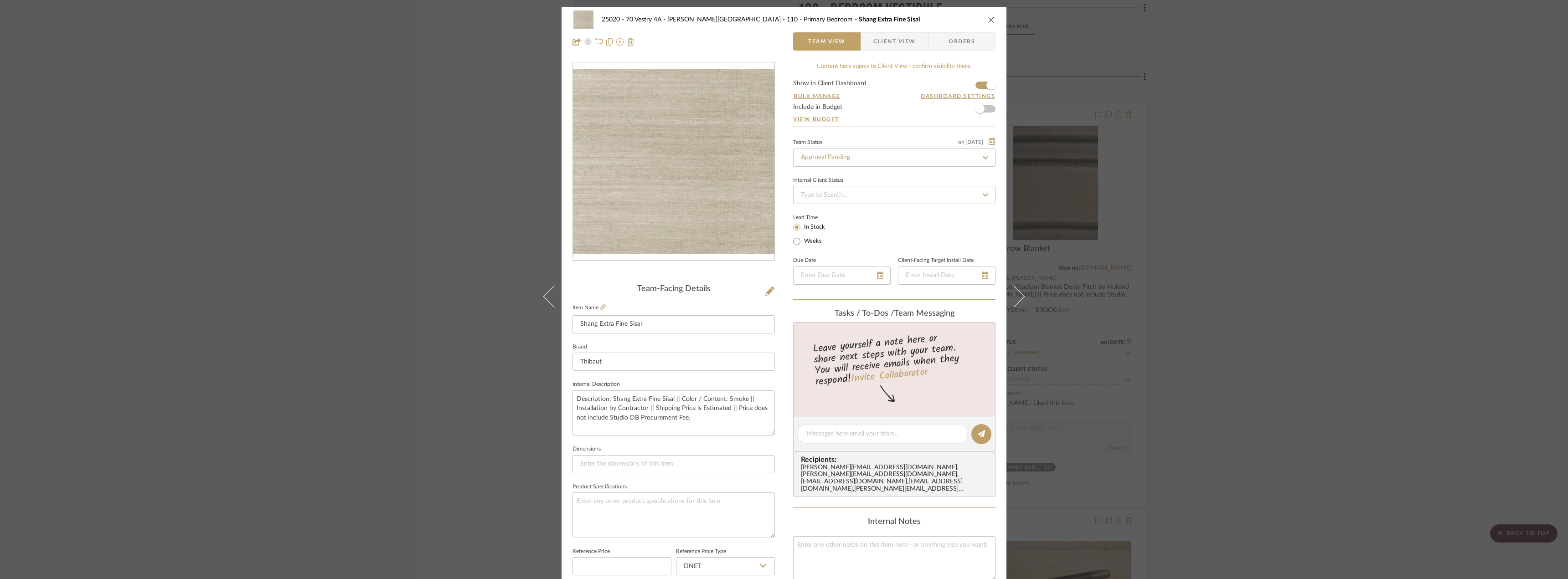
click at [886, 41] on span "Client View" at bounding box center [894, 41] width 42 height 18
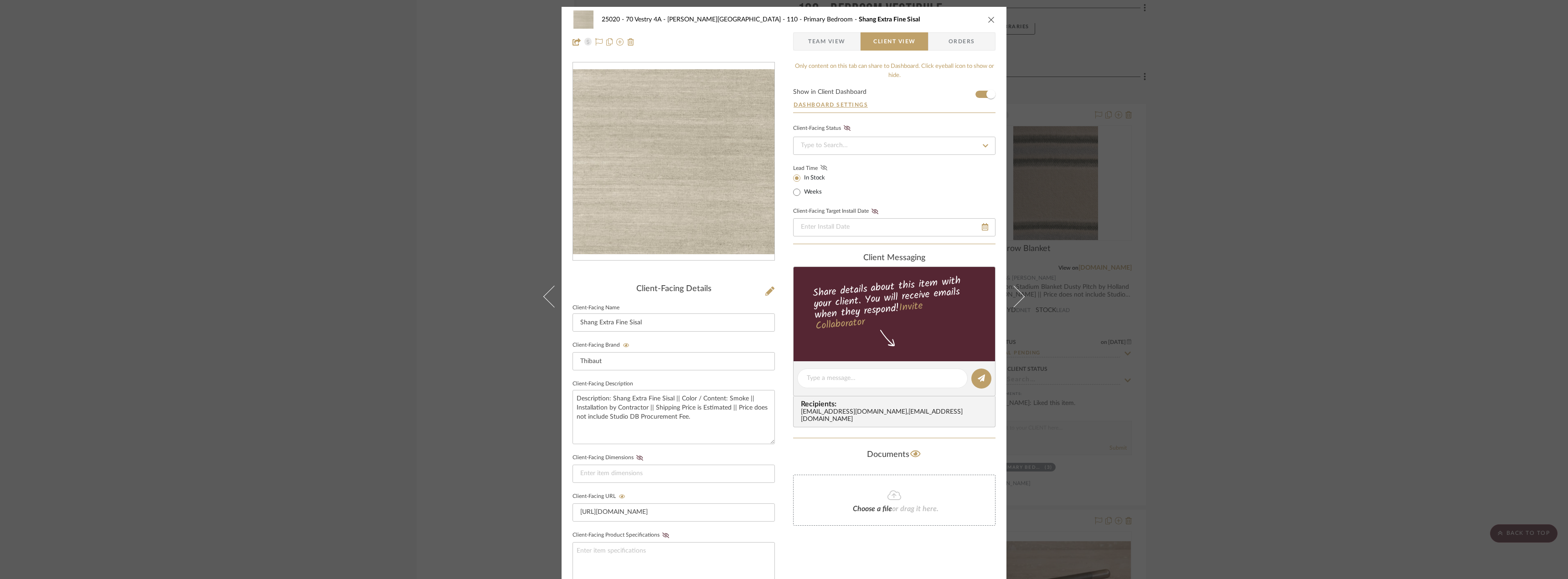
click at [823, 166] on icon at bounding box center [824, 167] width 7 height 5
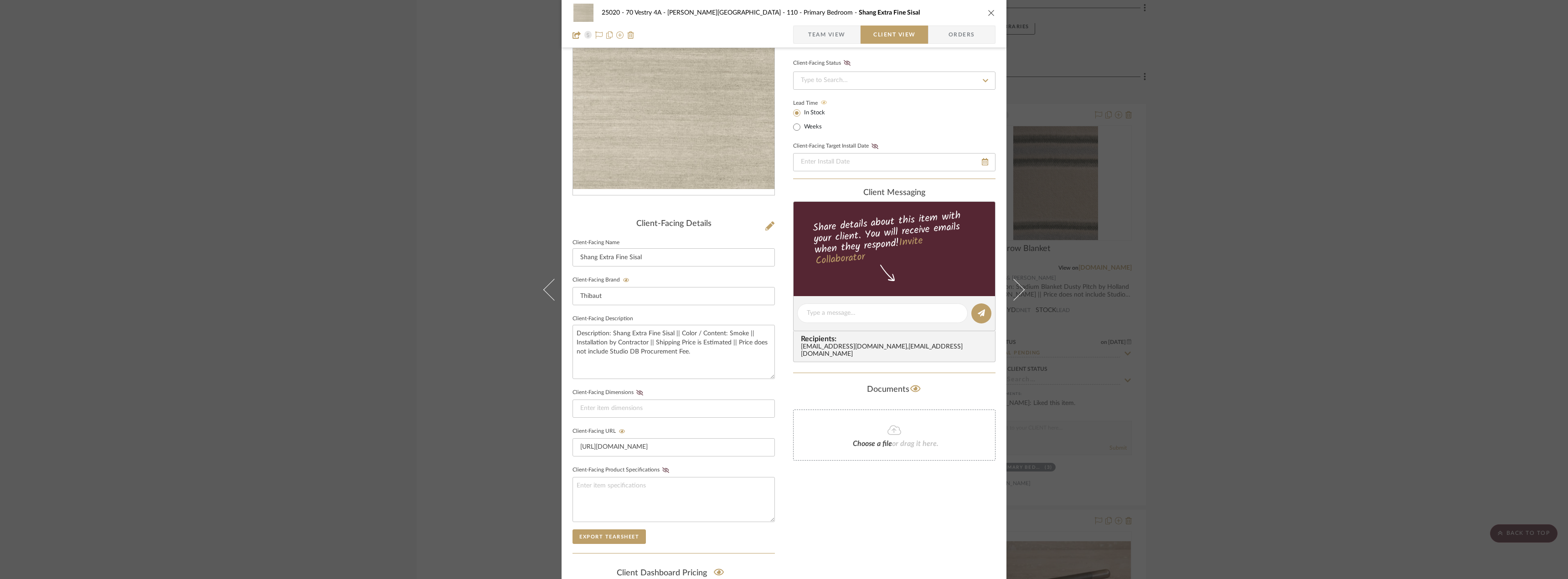
scroll to position [137, 0]
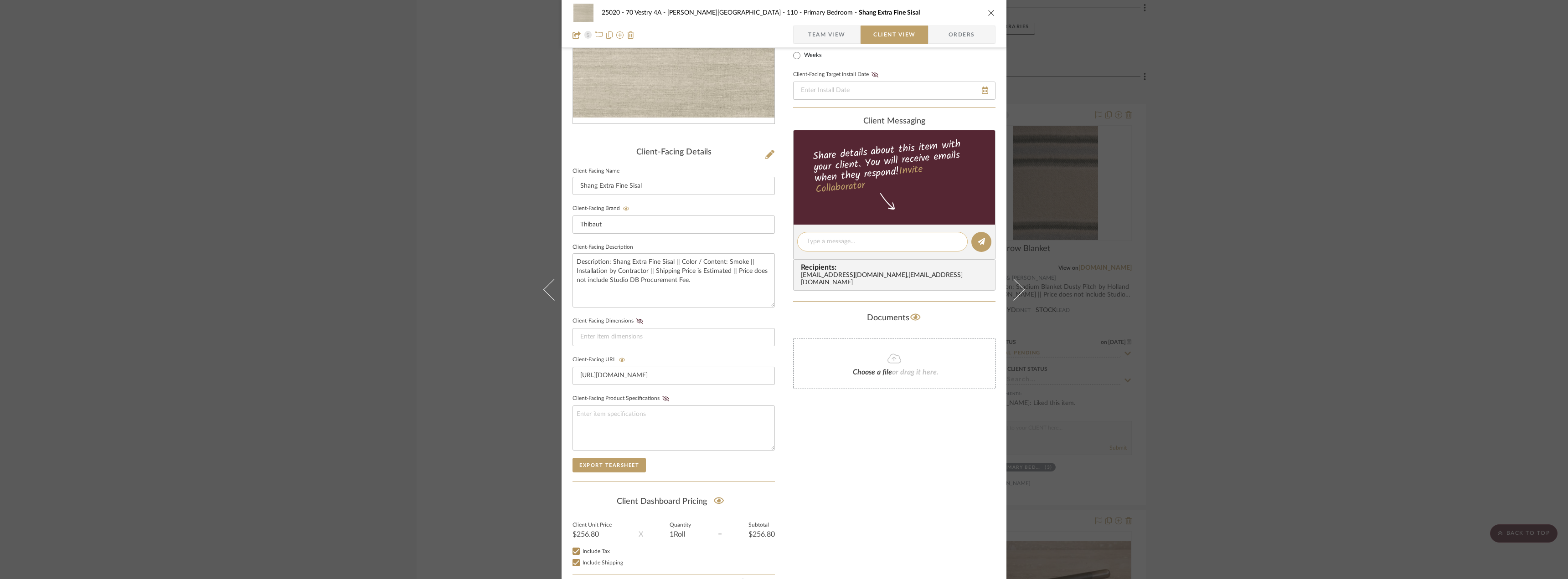
click at [841, 246] on textarea at bounding box center [882, 241] width 152 height 10
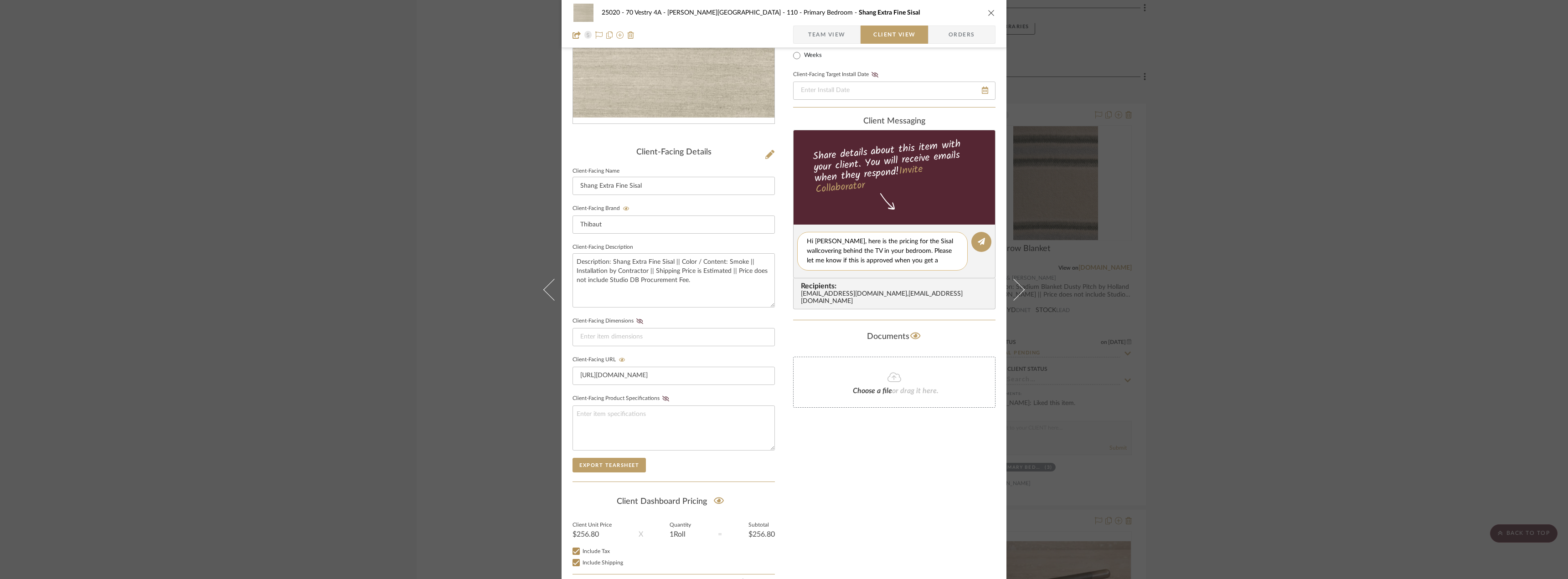
type textarea "Hi Emily, here is the pricing for the Sisal wallcovering behind the TV in your …"
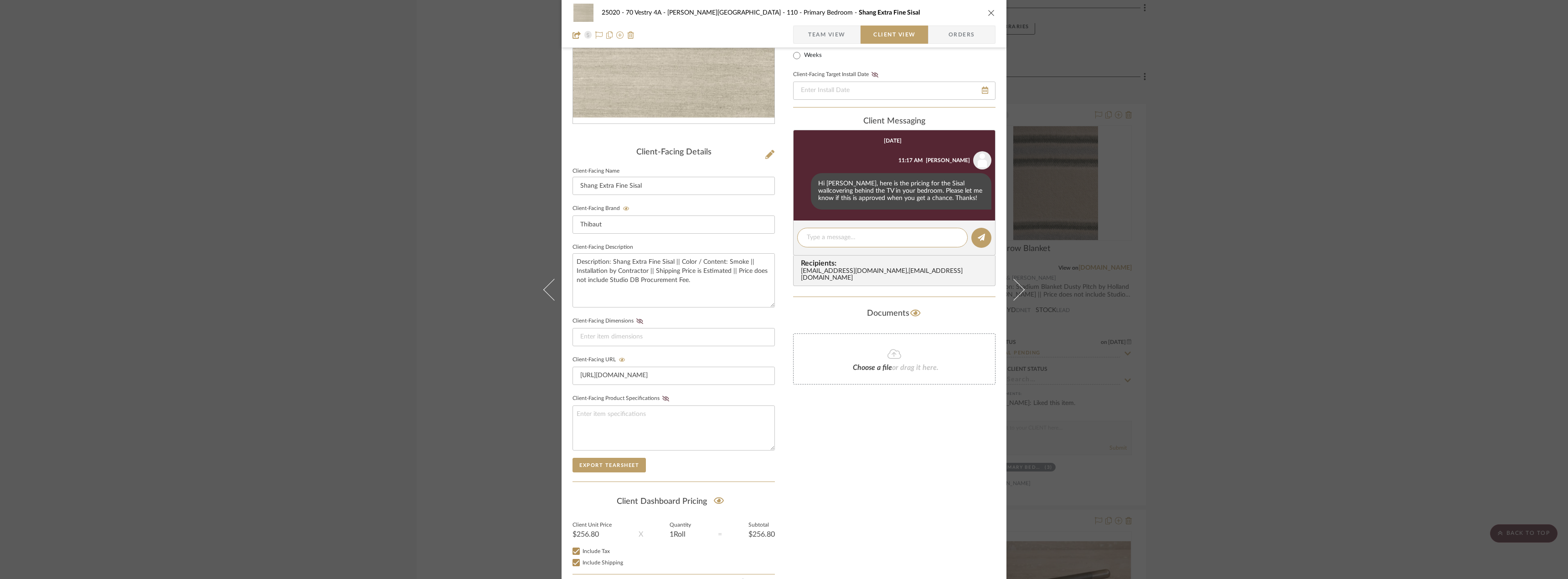
click at [1272, 379] on div "25020 - 70 Vestry 4A - Grant-Stanleigh 110 - Primary Bedroom Shang Extra Fine S…" at bounding box center [784, 290] width 1568 height 579
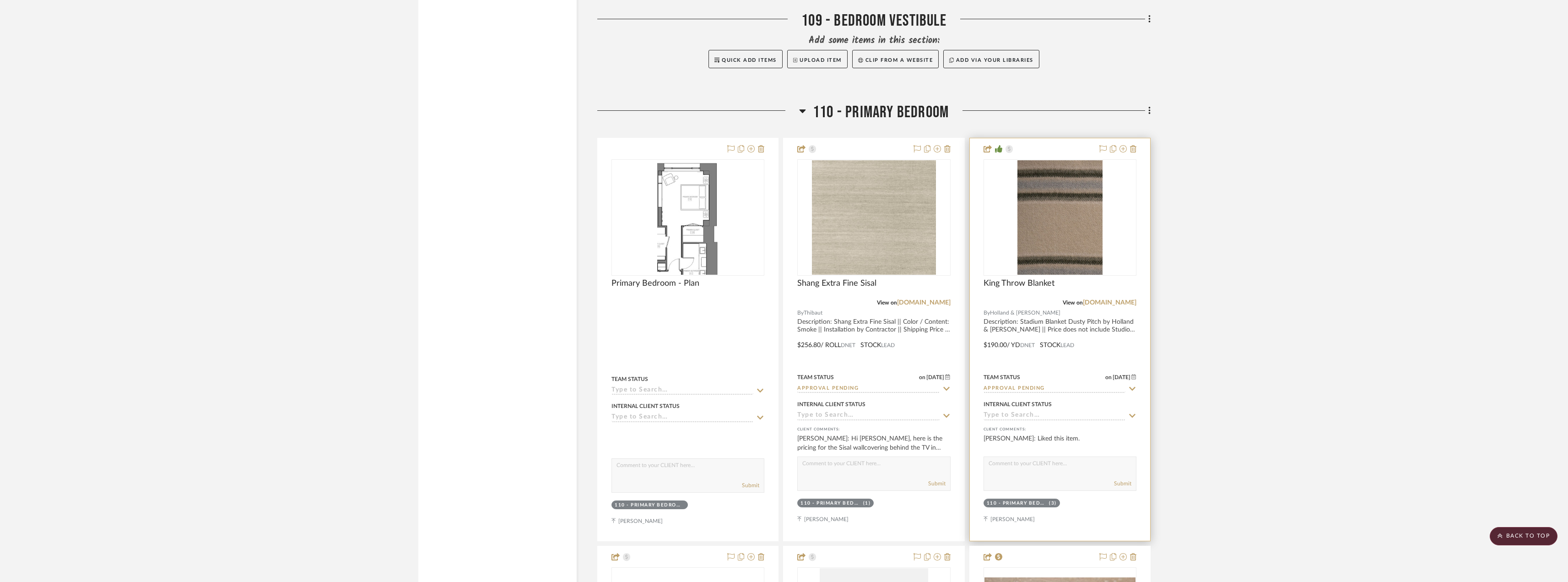
scroll to position [5311, 0]
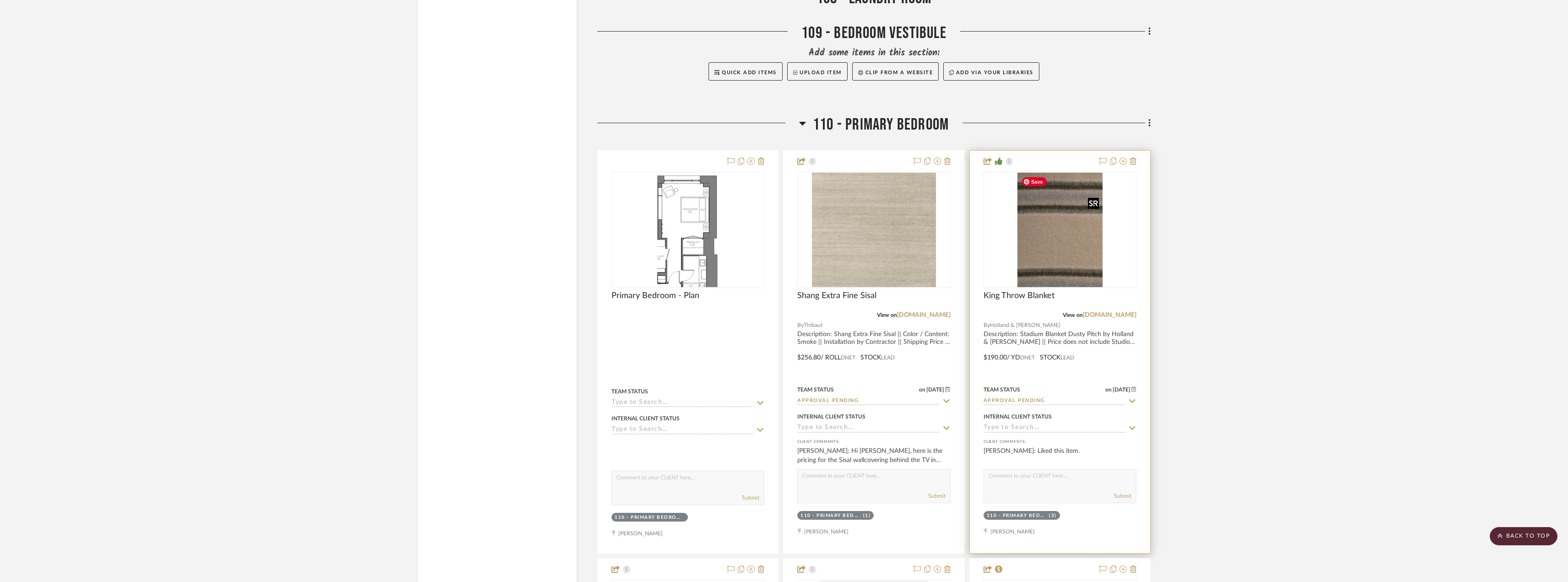
click at [1028, 235] on img "0" at bounding box center [1060, 229] width 85 height 114
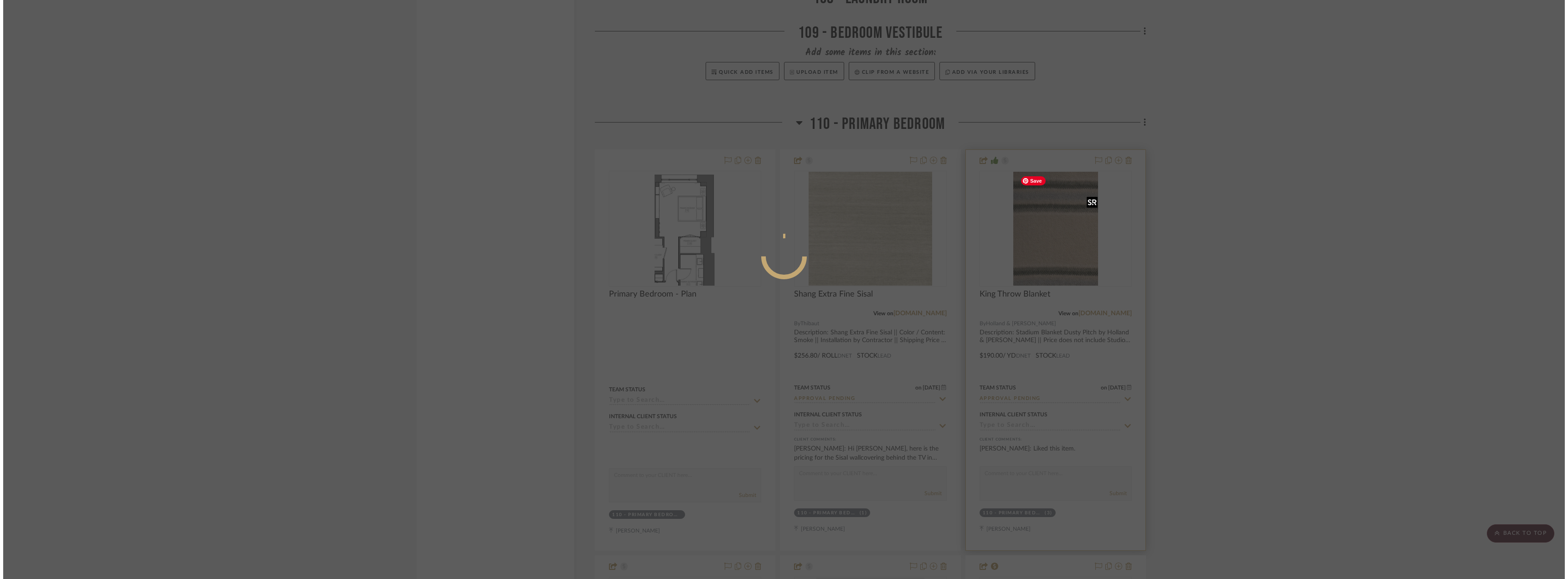
scroll to position [0, 0]
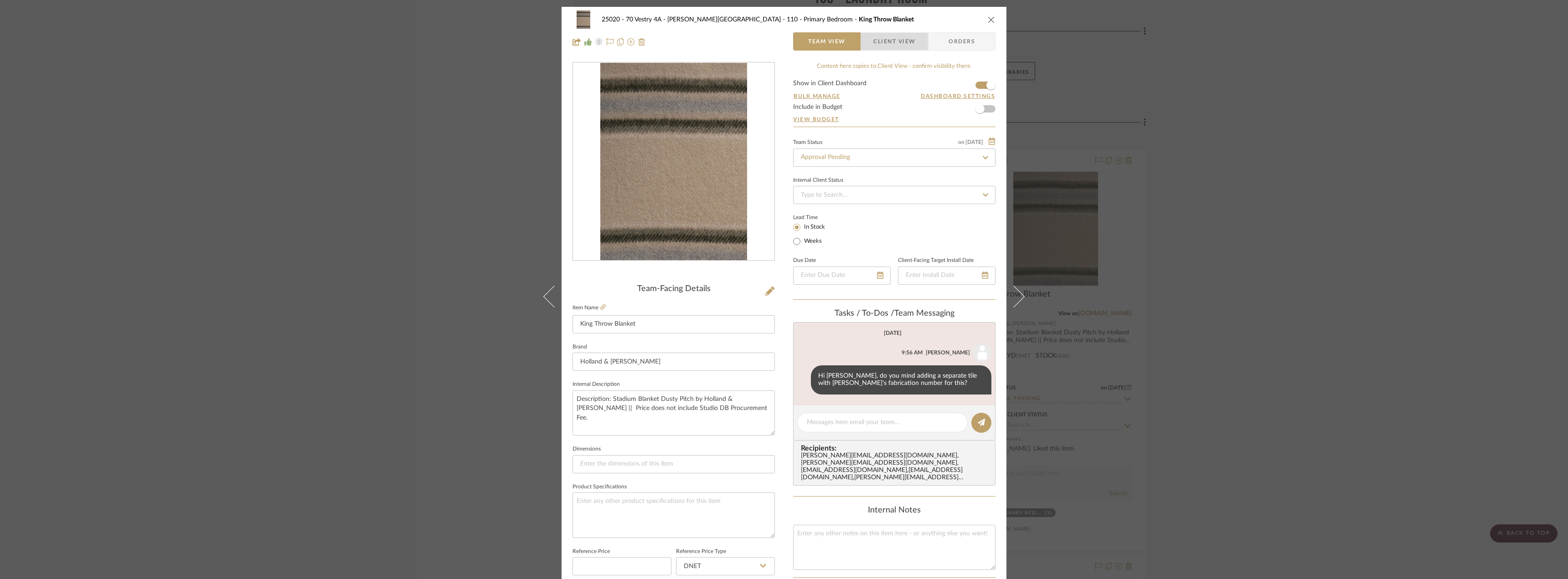
click at [884, 33] on span "Client View" at bounding box center [894, 41] width 42 height 18
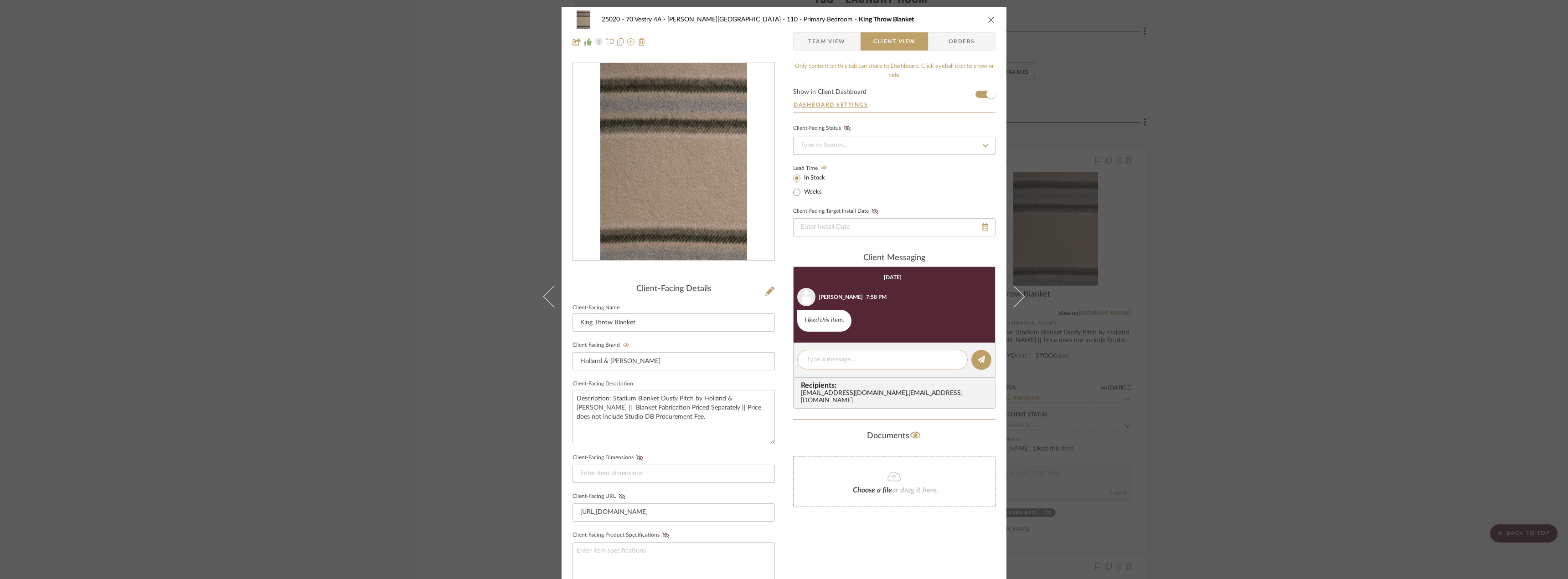
click at [844, 360] on textarea at bounding box center [882, 359] width 152 height 10
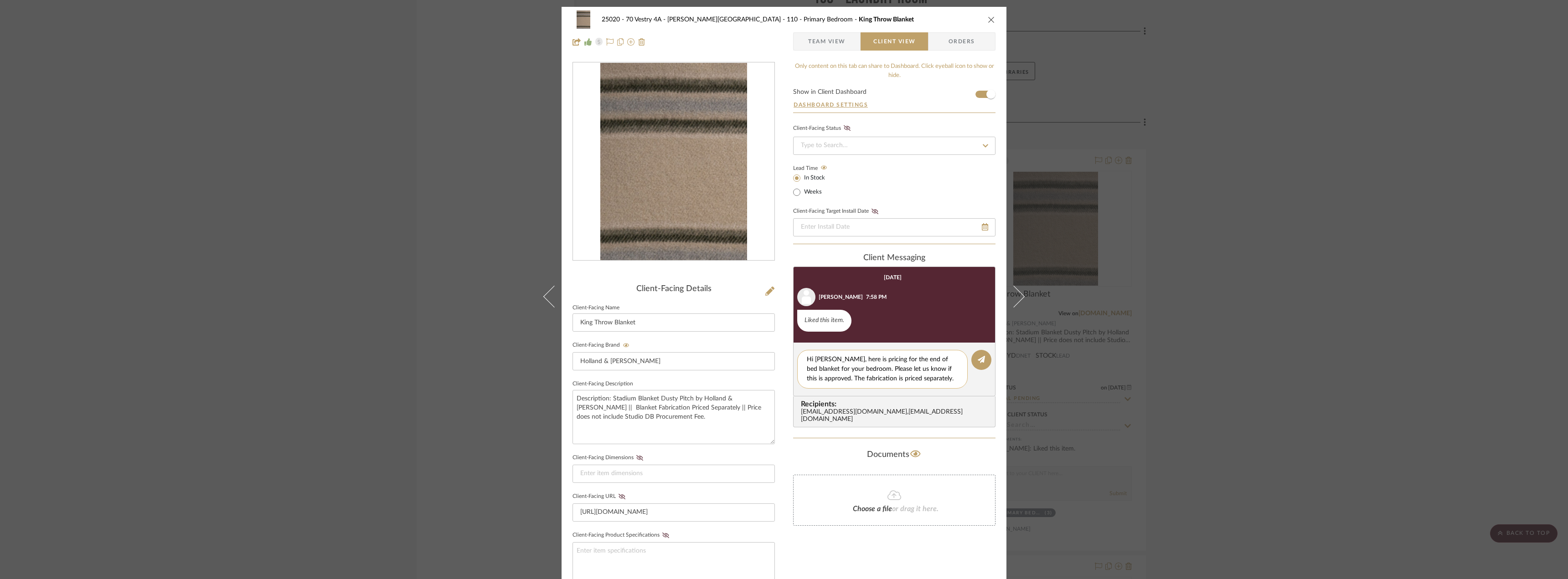
type textarea "Hi Emily, here is pricing for the end of bed blanket for your bedroom. Please l…"
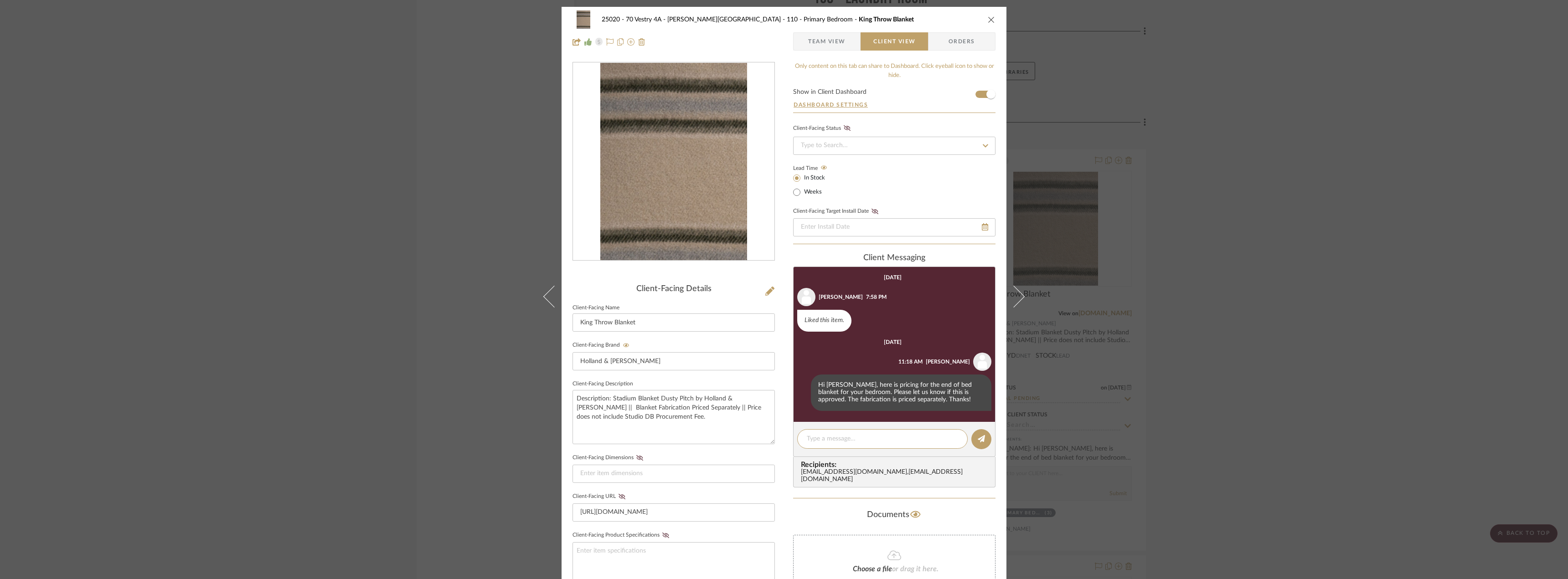
drag, startPoint x: 1259, startPoint y: 220, endPoint x: 1261, endPoint y: 210, distance: 10.2
click at [1259, 220] on div "25020 - 70 Vestry 4A - Grant-Stanleigh 110 - Primary Bedroom King Throw Blanket…" at bounding box center [784, 290] width 1568 height 579
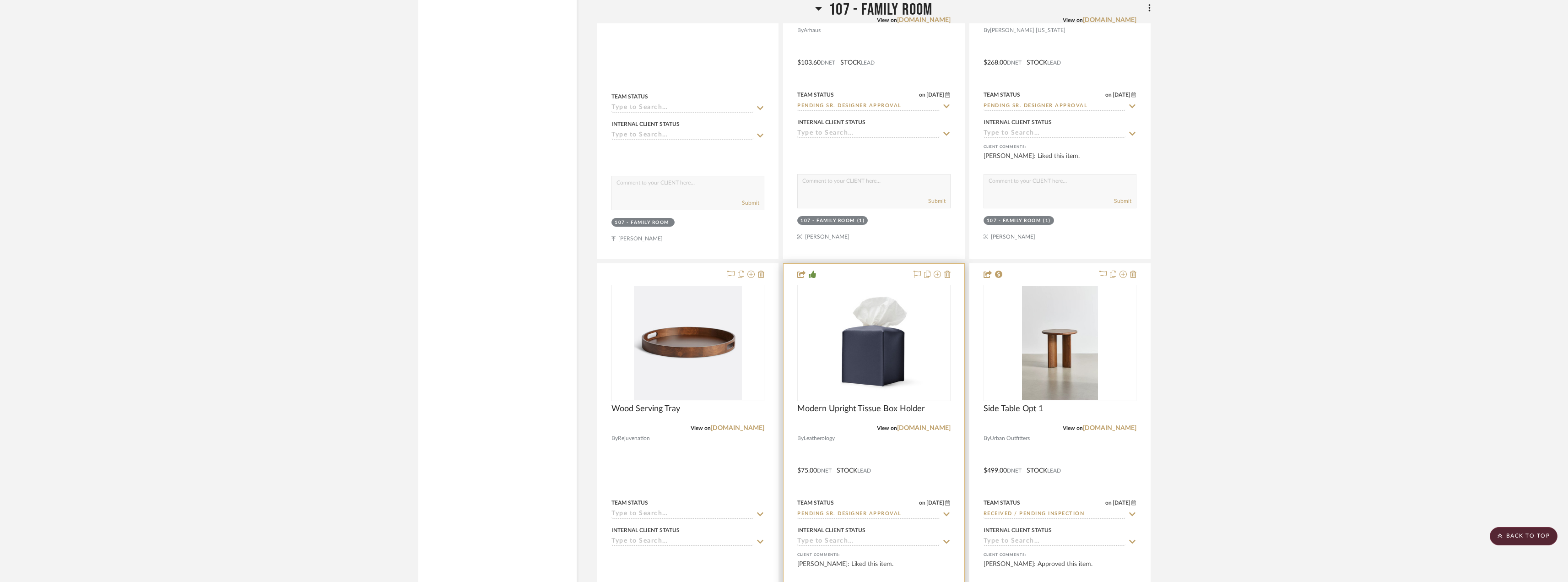
scroll to position [4166, 0]
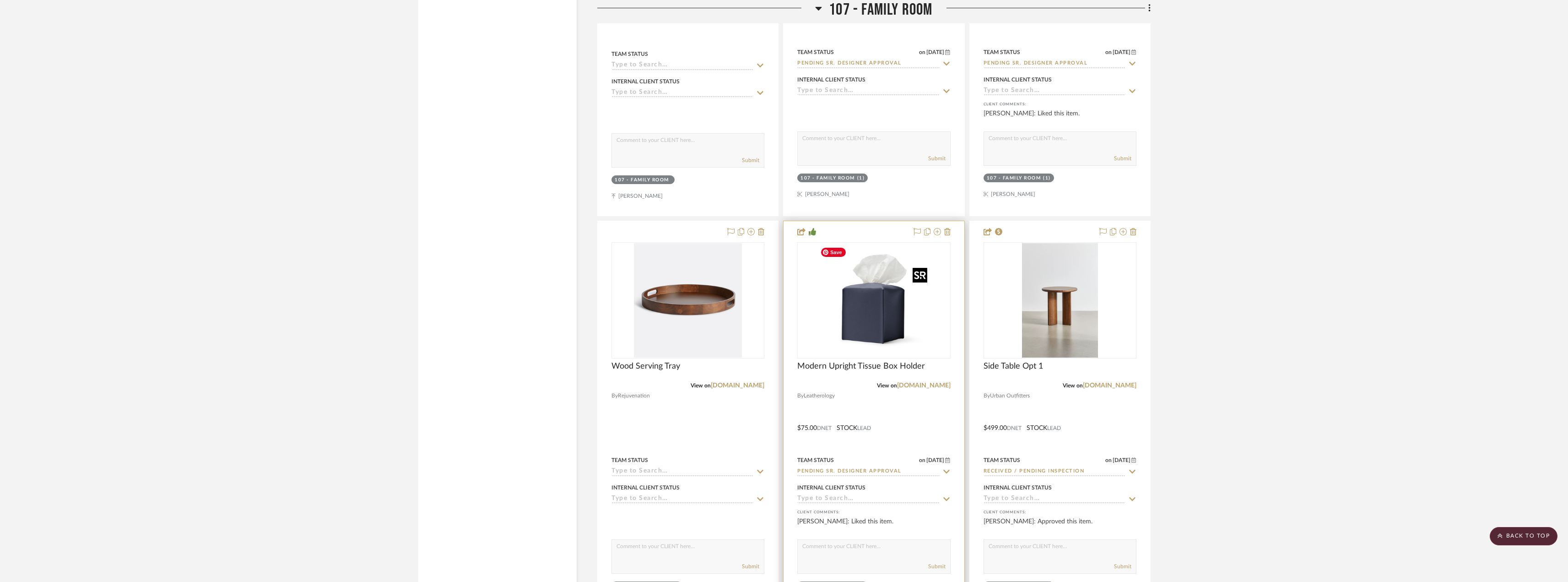
click at [899, 314] on img "0" at bounding box center [873, 300] width 114 height 114
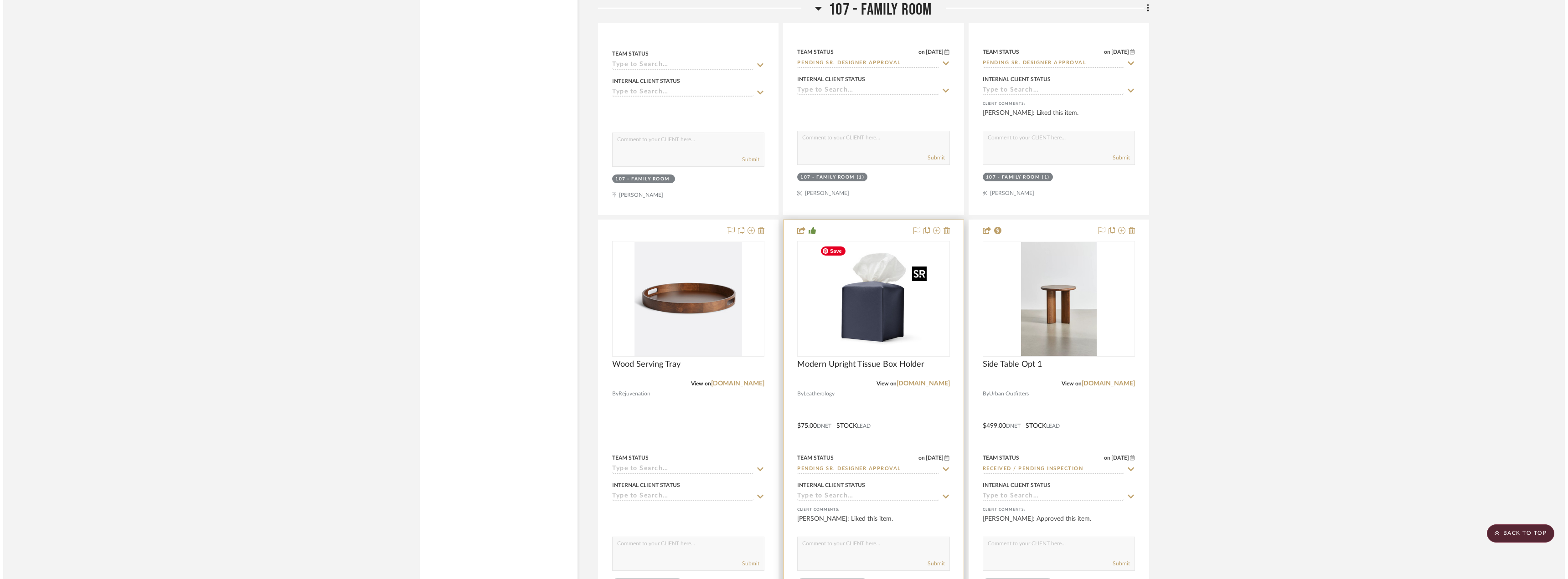
scroll to position [0, 0]
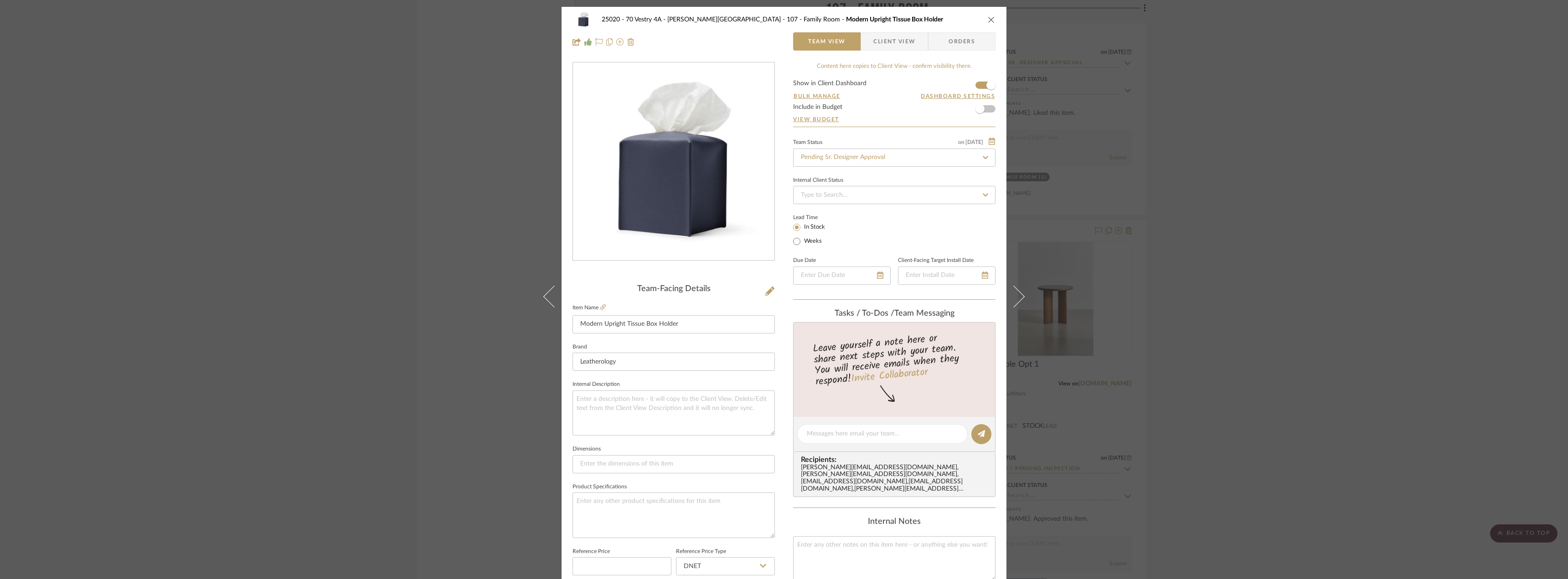
click at [893, 35] on span "Client View" at bounding box center [894, 41] width 42 height 18
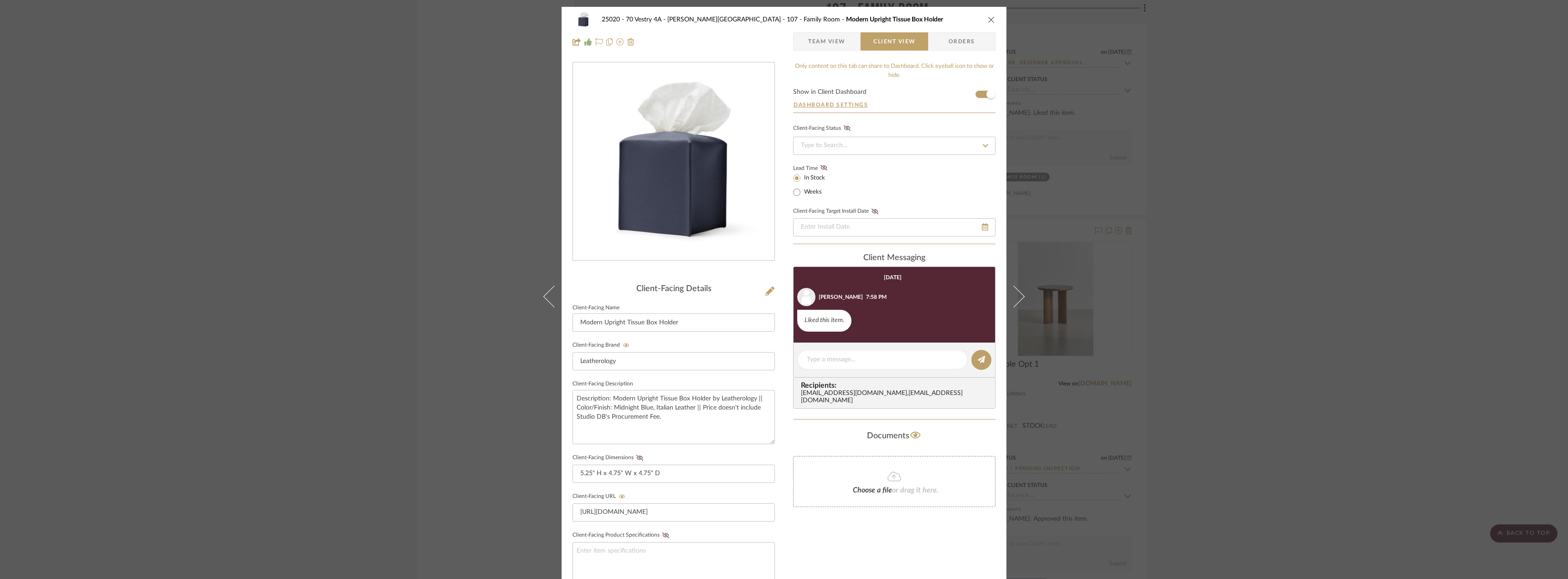
click at [839, 41] on span "Team View" at bounding box center [827, 41] width 37 height 18
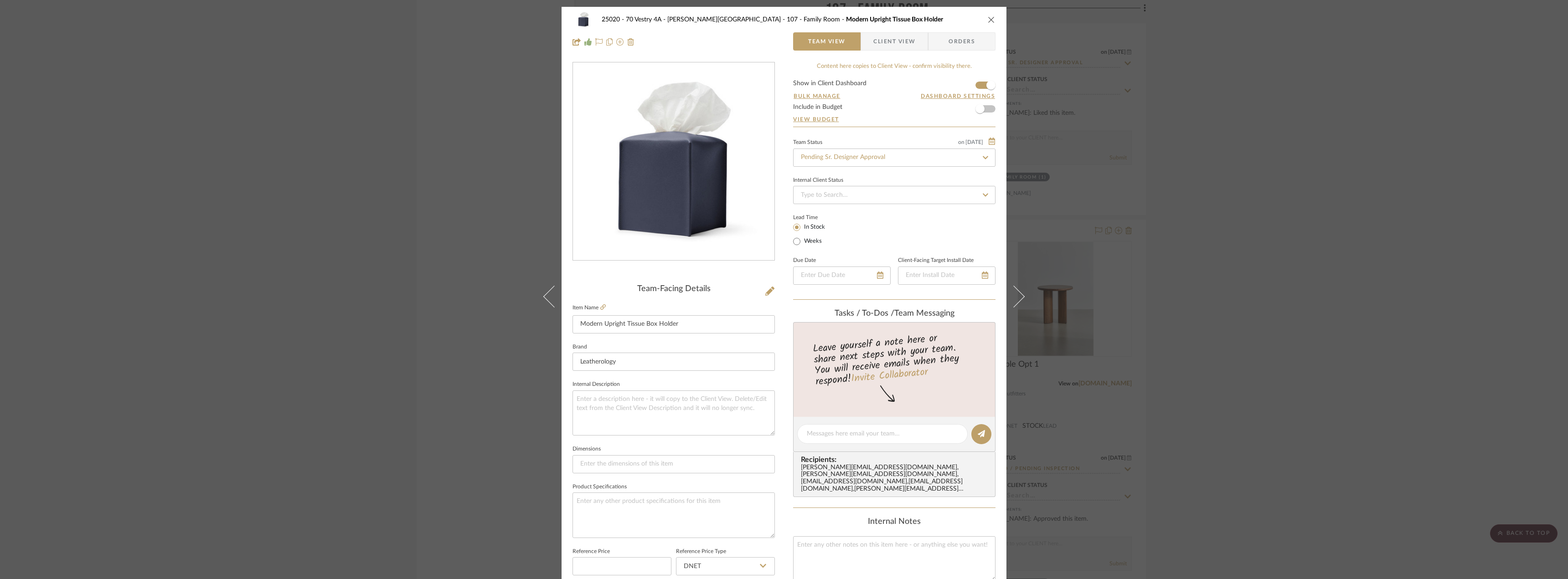
click at [1422, 144] on div "25020 - 70 Vestry 4A - Grant-Stanleigh 107 - Family Room Modern Upright Tissue …" at bounding box center [784, 290] width 1568 height 579
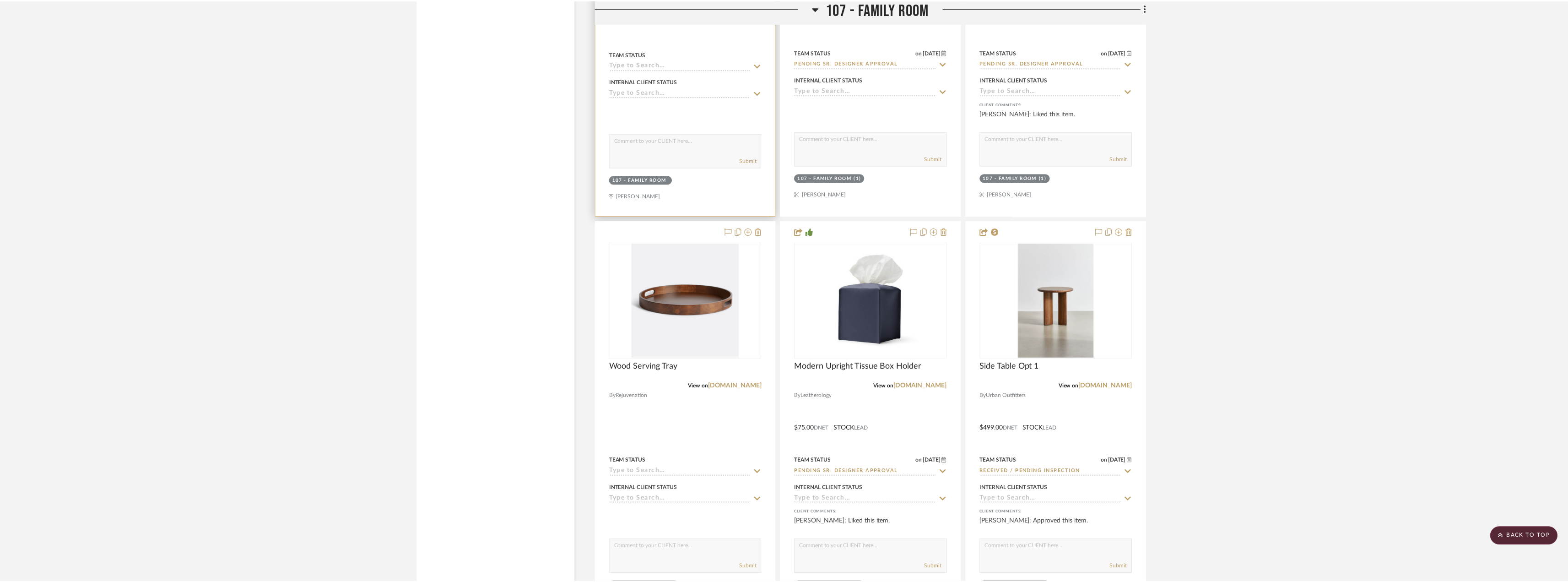
scroll to position [4166, 0]
